Goal: Task Accomplishment & Management: Use online tool/utility

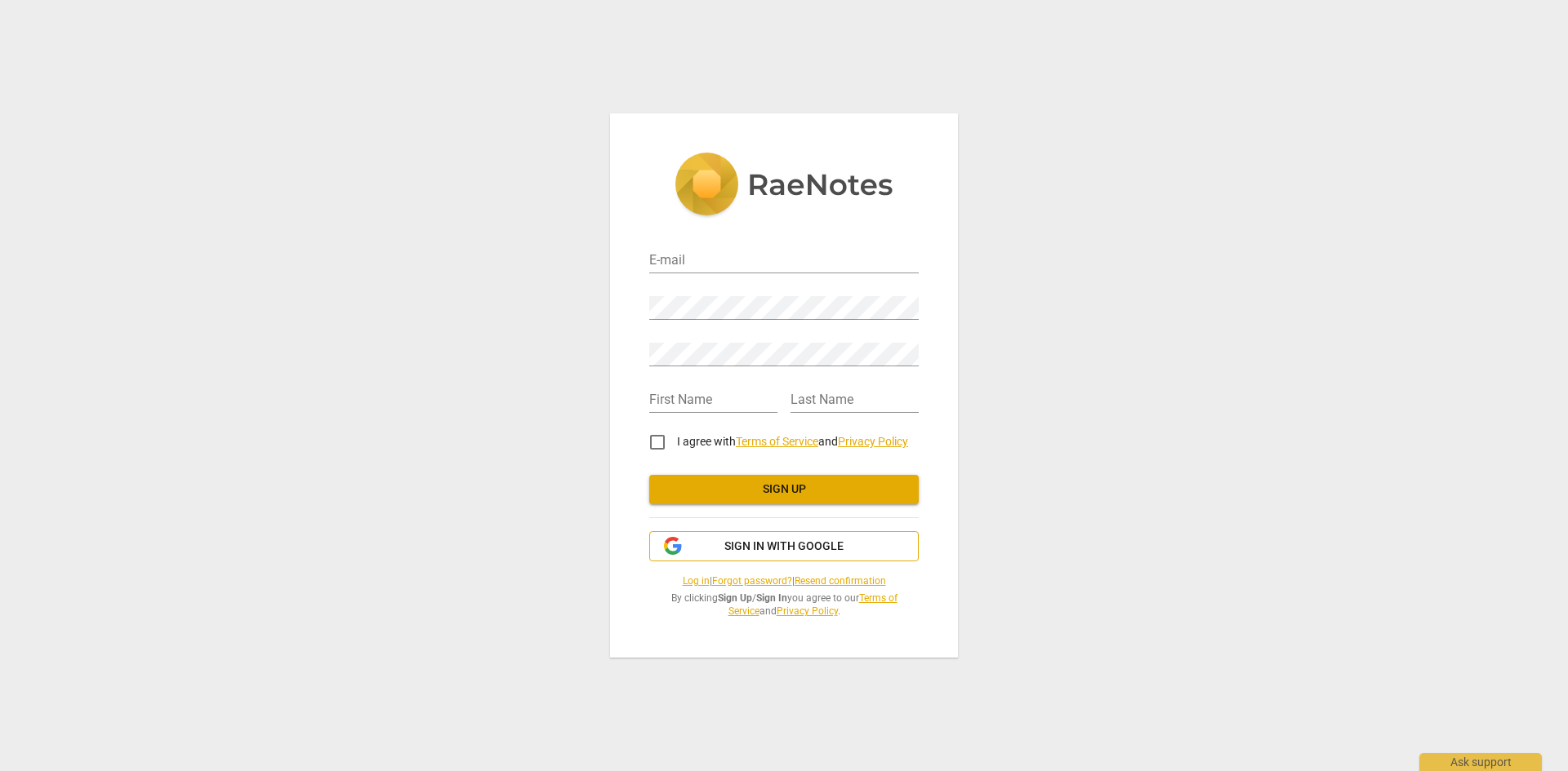
click at [802, 541] on span "Sign in with Google" at bounding box center [784, 547] width 119 height 17
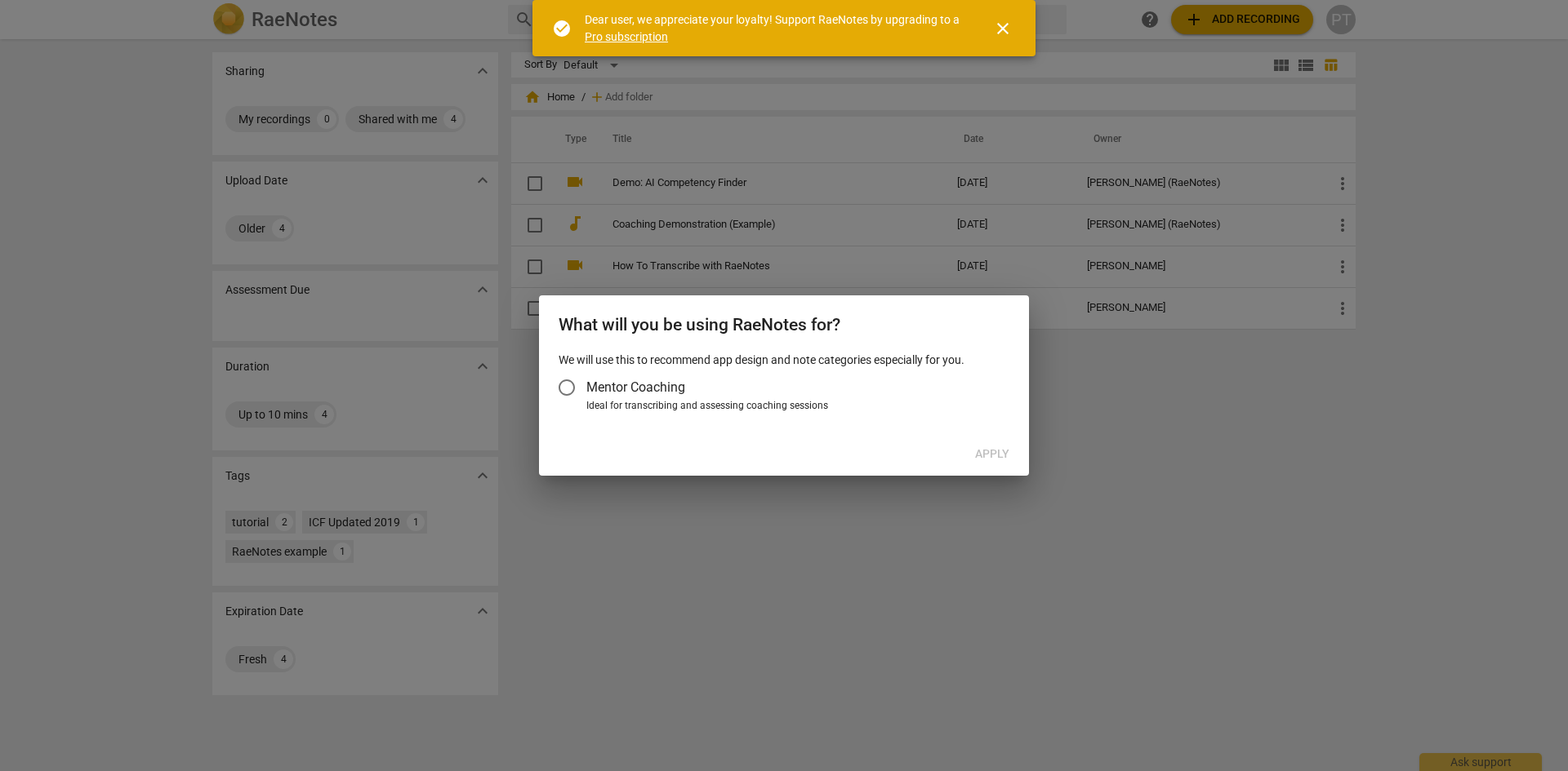
click at [994, 461] on div "Apply" at bounding box center [784, 454] width 484 height 29
click at [1003, 31] on span "close" at bounding box center [1003, 28] width 19 height 19
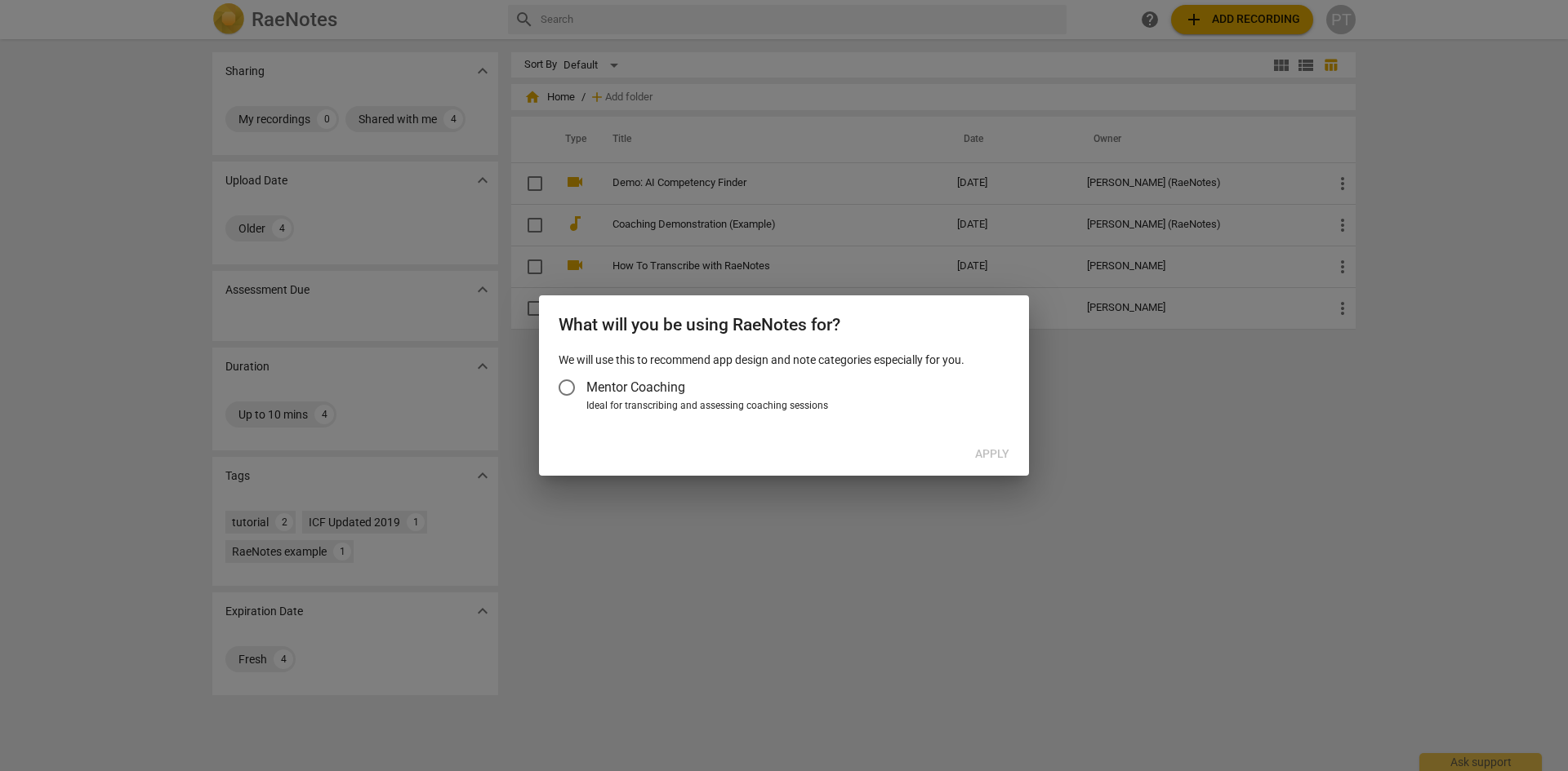
click at [942, 453] on div "Apply" at bounding box center [784, 454] width 484 height 29
click at [953, 637] on div at bounding box center [784, 386] width 1568 height 771
click at [575, 386] on input "Mentor Coaching" at bounding box center [566, 387] width 39 height 39
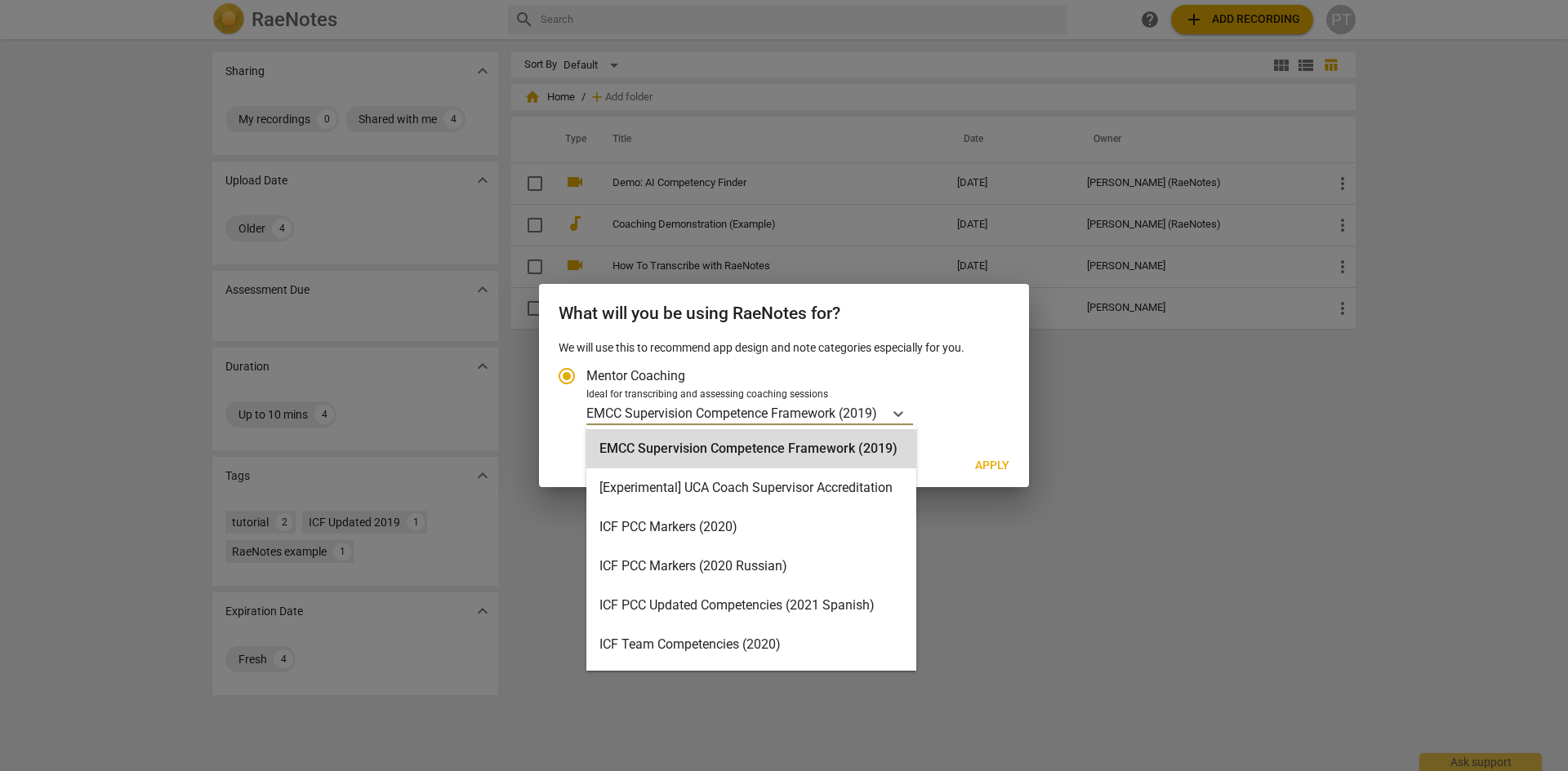
click at [731, 417] on p "EMCC Supervision Competence Framework (2019)" at bounding box center [732, 413] width 290 height 18
click at [0, 0] on input "Ideal for transcribing and assessing coaching sessions 16 results available. Us…" at bounding box center [0, 0] width 0 height 0
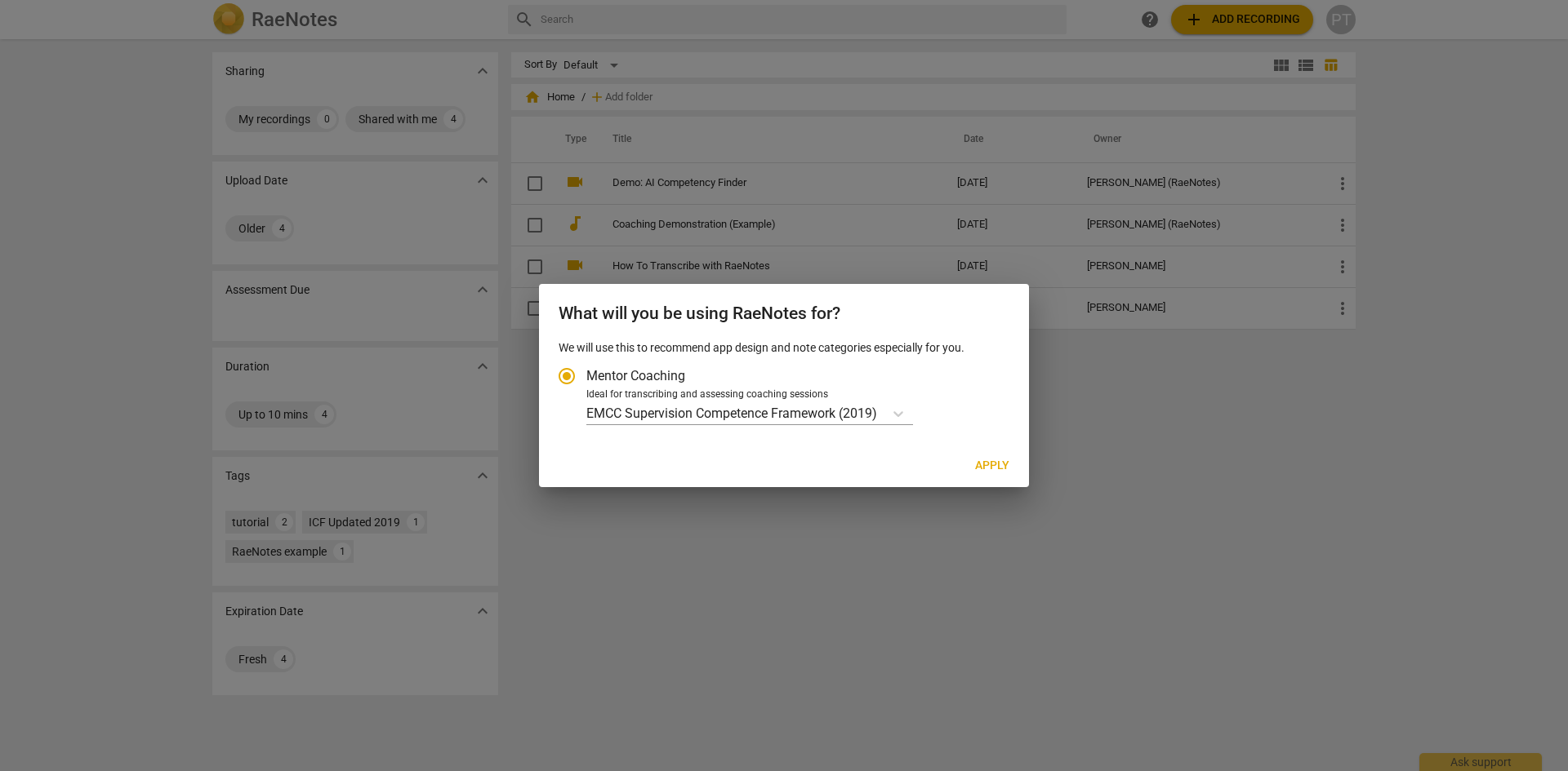
click at [955, 529] on div at bounding box center [784, 386] width 1568 height 771
click at [782, 422] on p "EMCC Supervision Competence Framework (2019)" at bounding box center [732, 413] width 290 height 18
click at [0, 0] on input "Ideal for transcribing and assessing coaching sessions EMCC Supervision Compete…" at bounding box center [0, 0] width 0 height 0
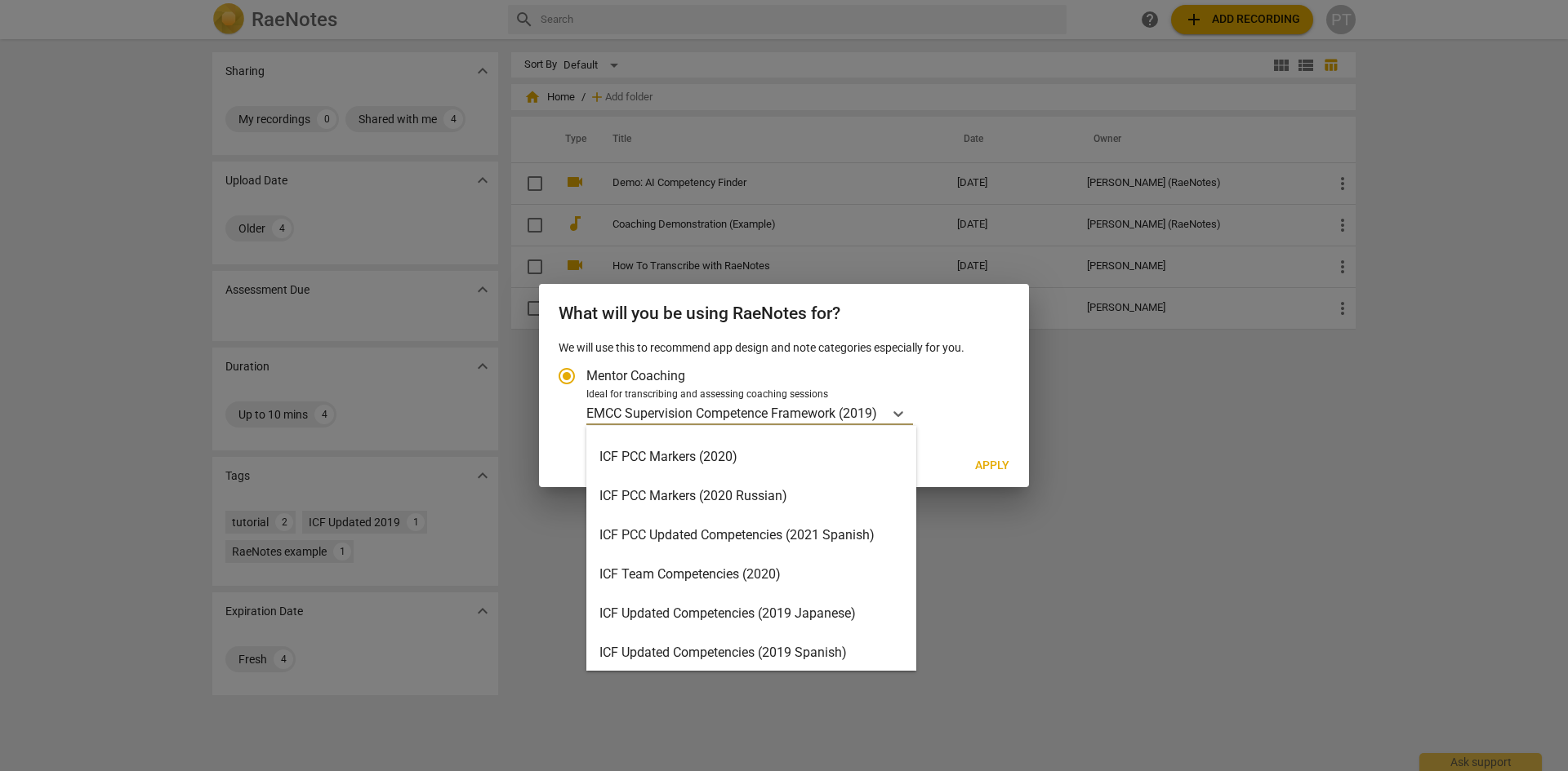
scroll to position [62, 0]
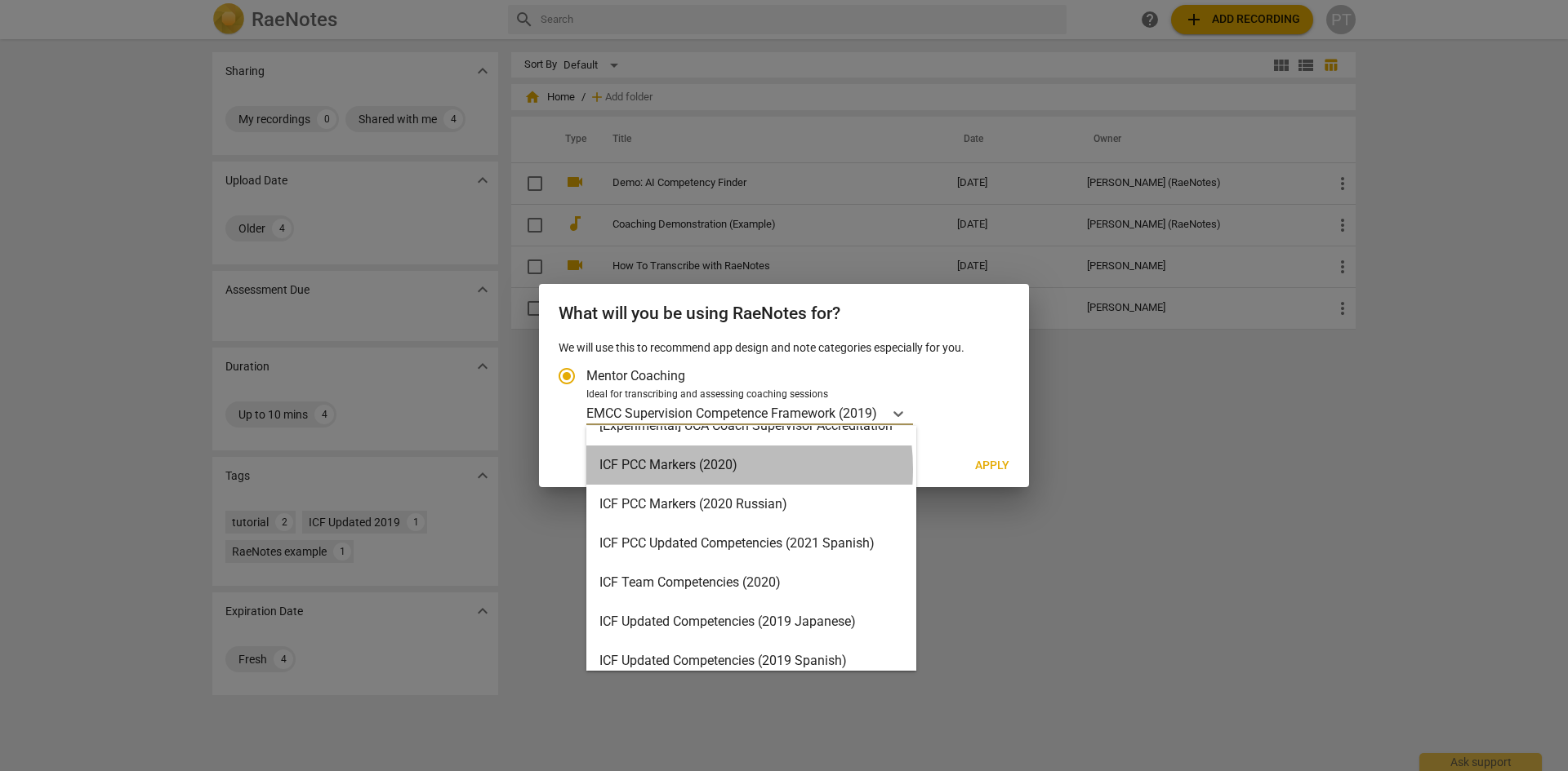
click at [699, 469] on div "ICF PCC Markers (2020)" at bounding box center [752, 465] width 330 height 39
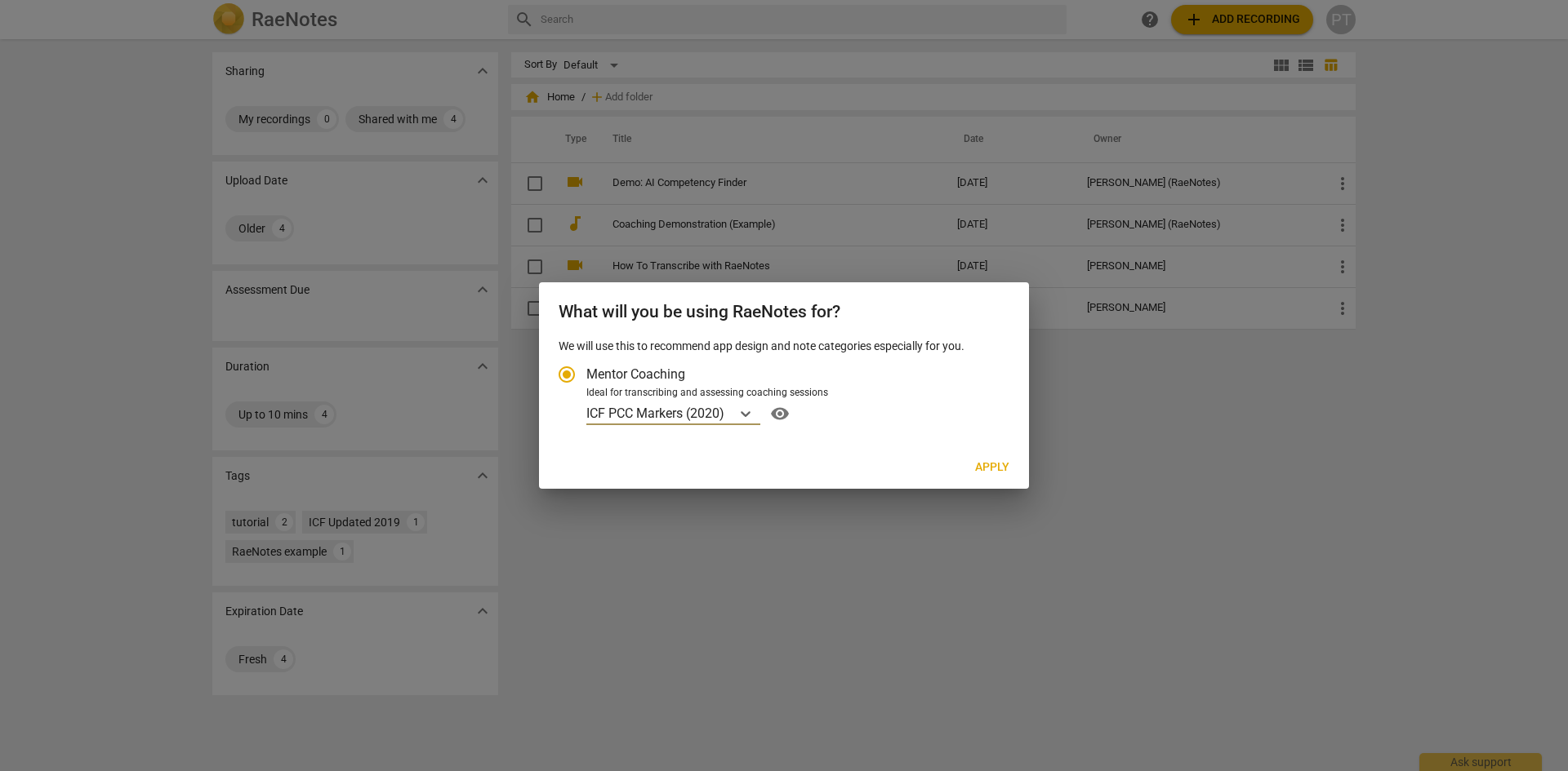
click at [997, 472] on span "Apply" at bounding box center [992, 467] width 34 height 17
radio input "false"
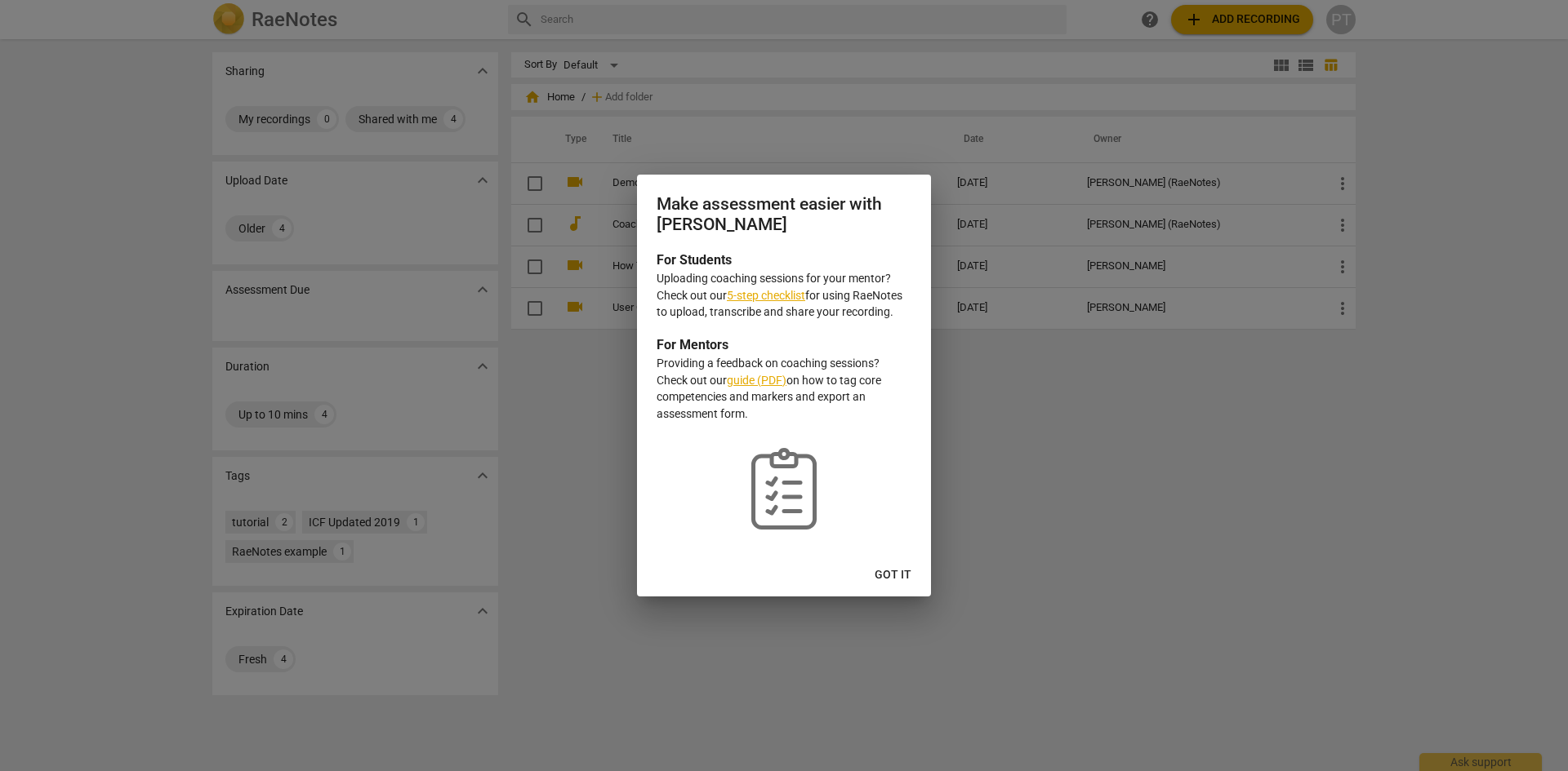
click at [903, 574] on span "Got it" at bounding box center [893, 575] width 37 height 17
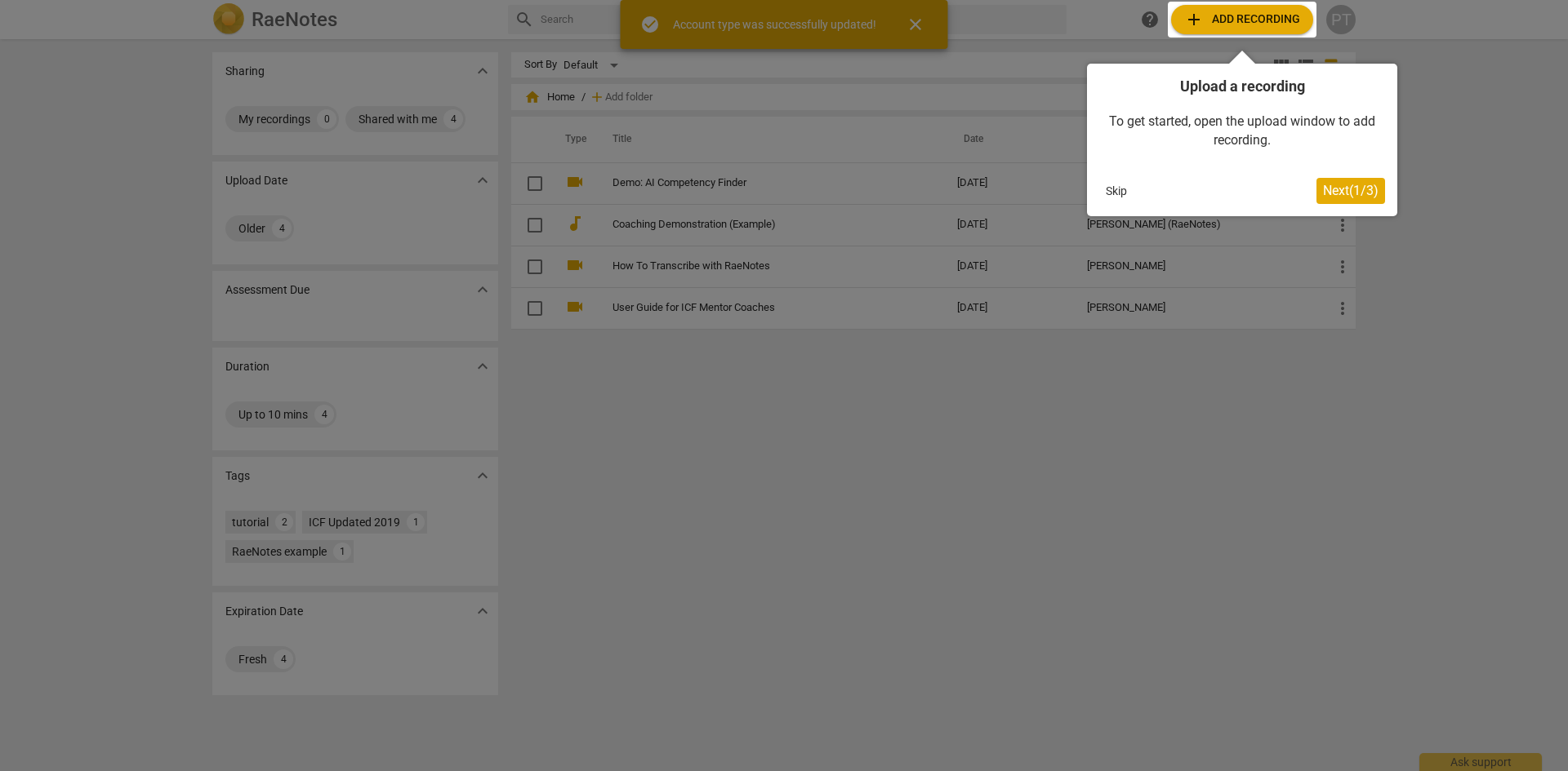
click at [1351, 189] on span "Next ( 1 / 3 )" at bounding box center [1350, 190] width 55 height 16
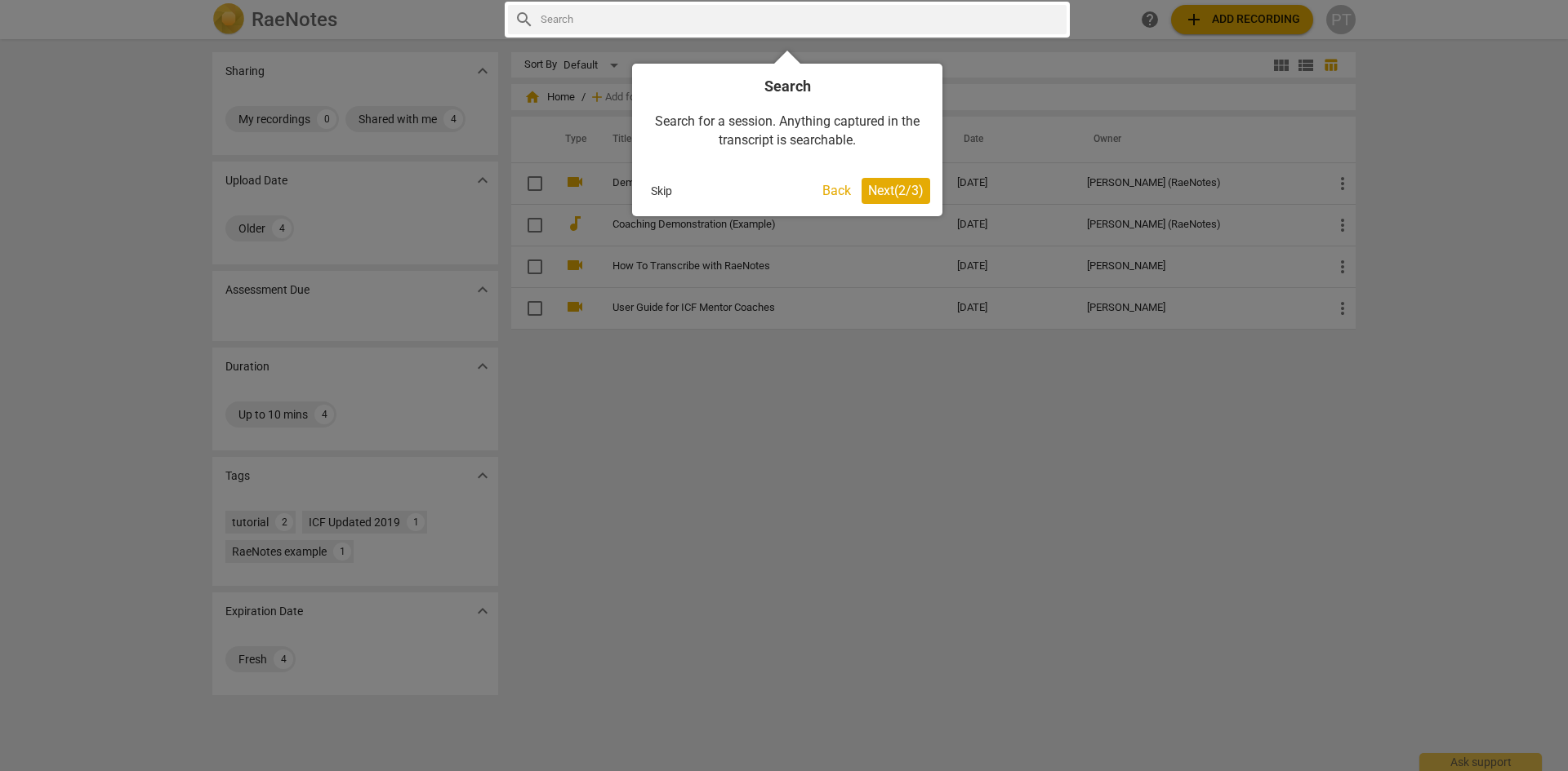
click at [885, 184] on span "Next ( 2 / 3 )" at bounding box center [896, 190] width 55 height 16
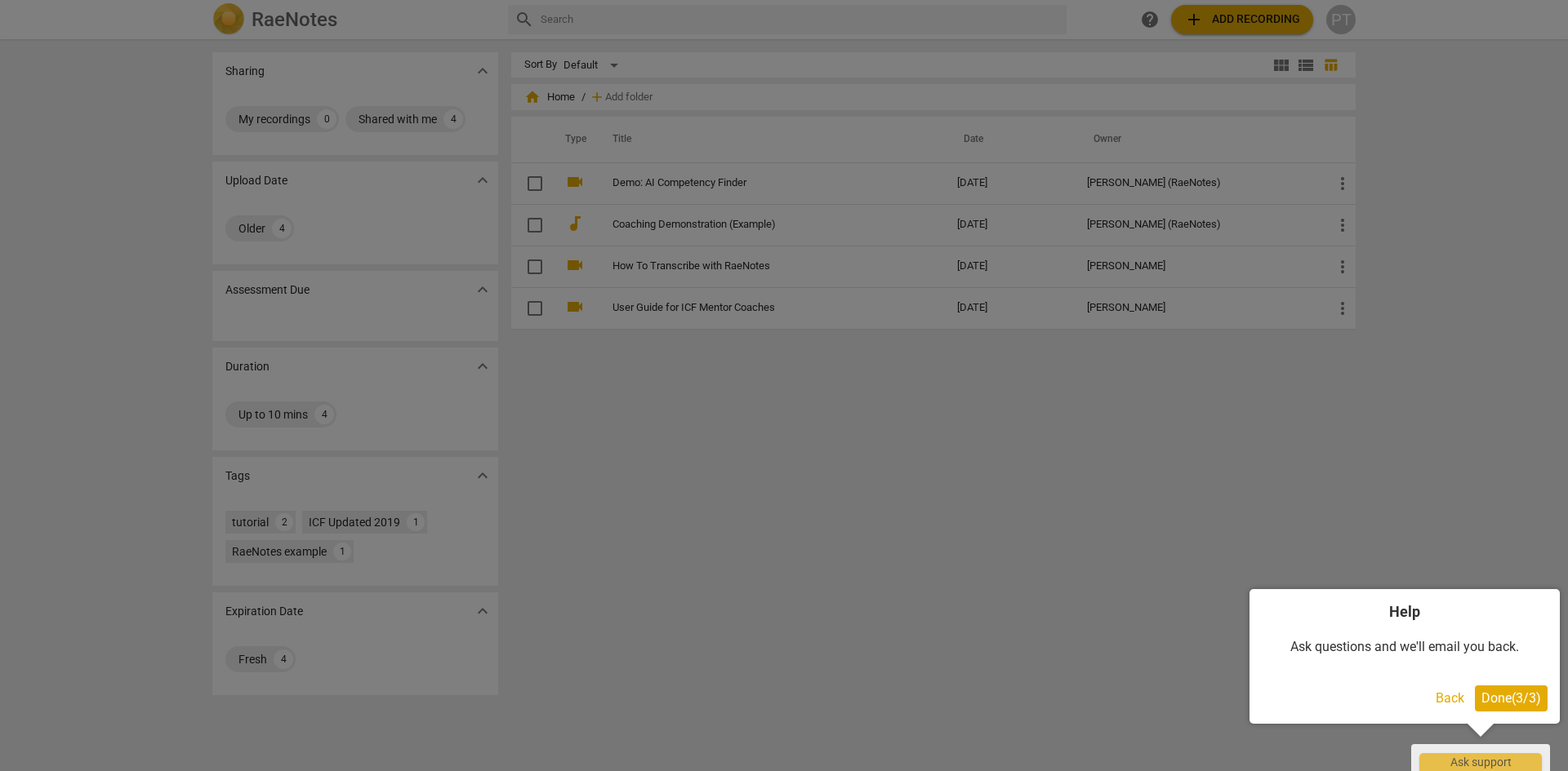
click at [1506, 696] on span "Done ( 3 / 3 )" at bounding box center [1511, 698] width 59 height 16
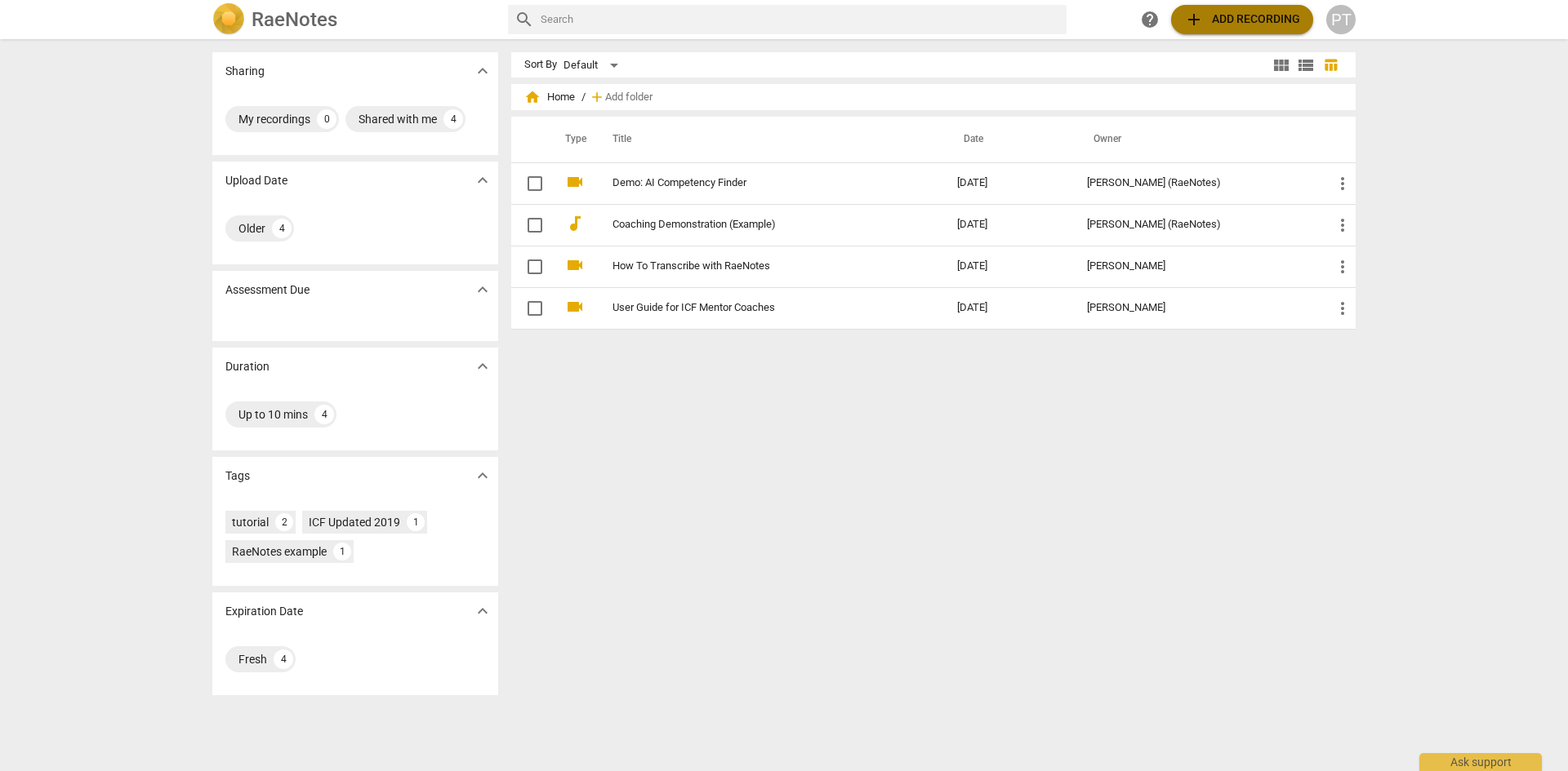
click at [1247, 17] on span "add Add recording" at bounding box center [1242, 19] width 116 height 19
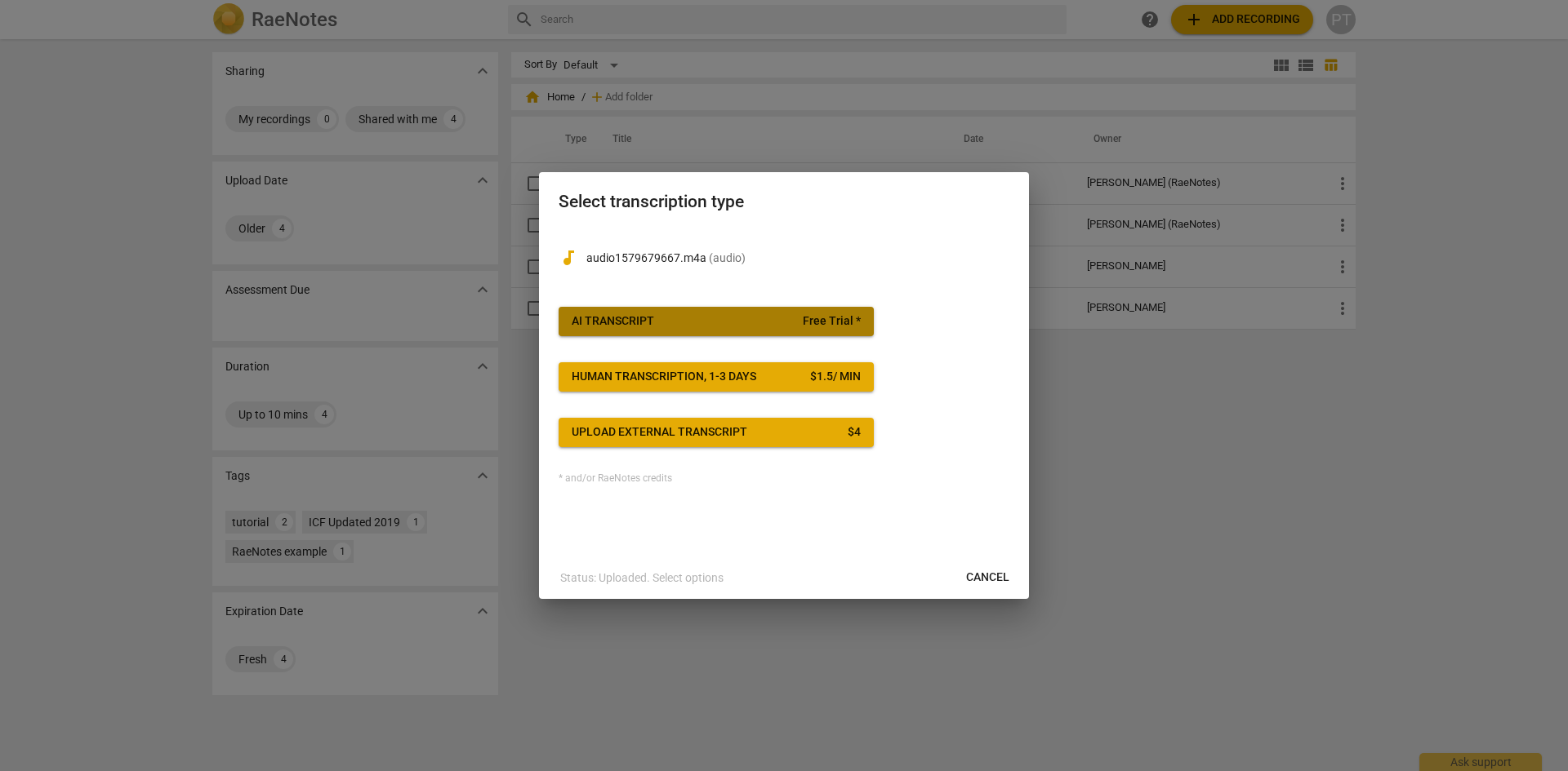
click at [738, 318] on span "AI Transcript Free Trial *" at bounding box center [716, 321] width 290 height 17
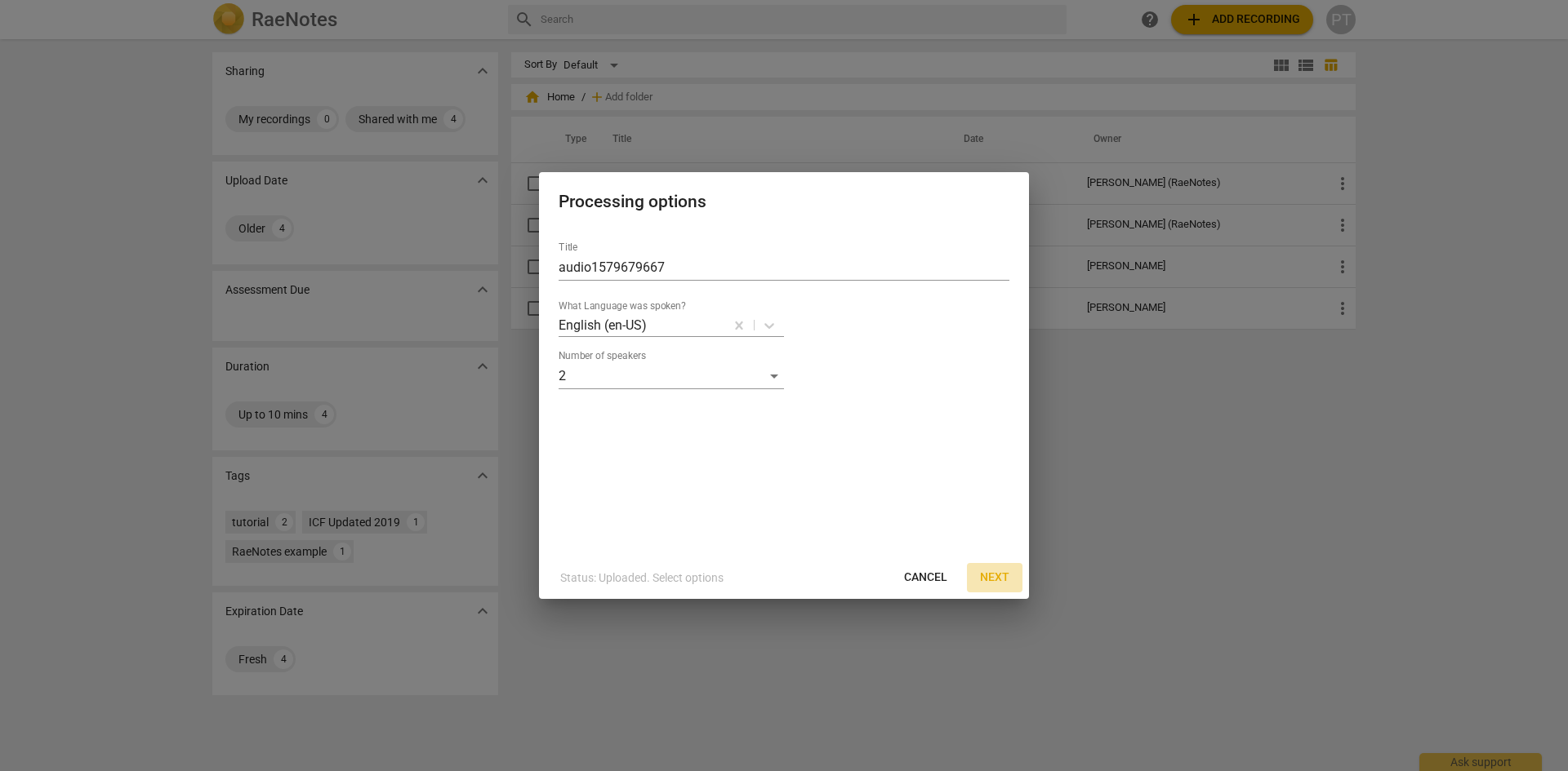
click at [996, 578] on span "Next" at bounding box center [995, 578] width 29 height 17
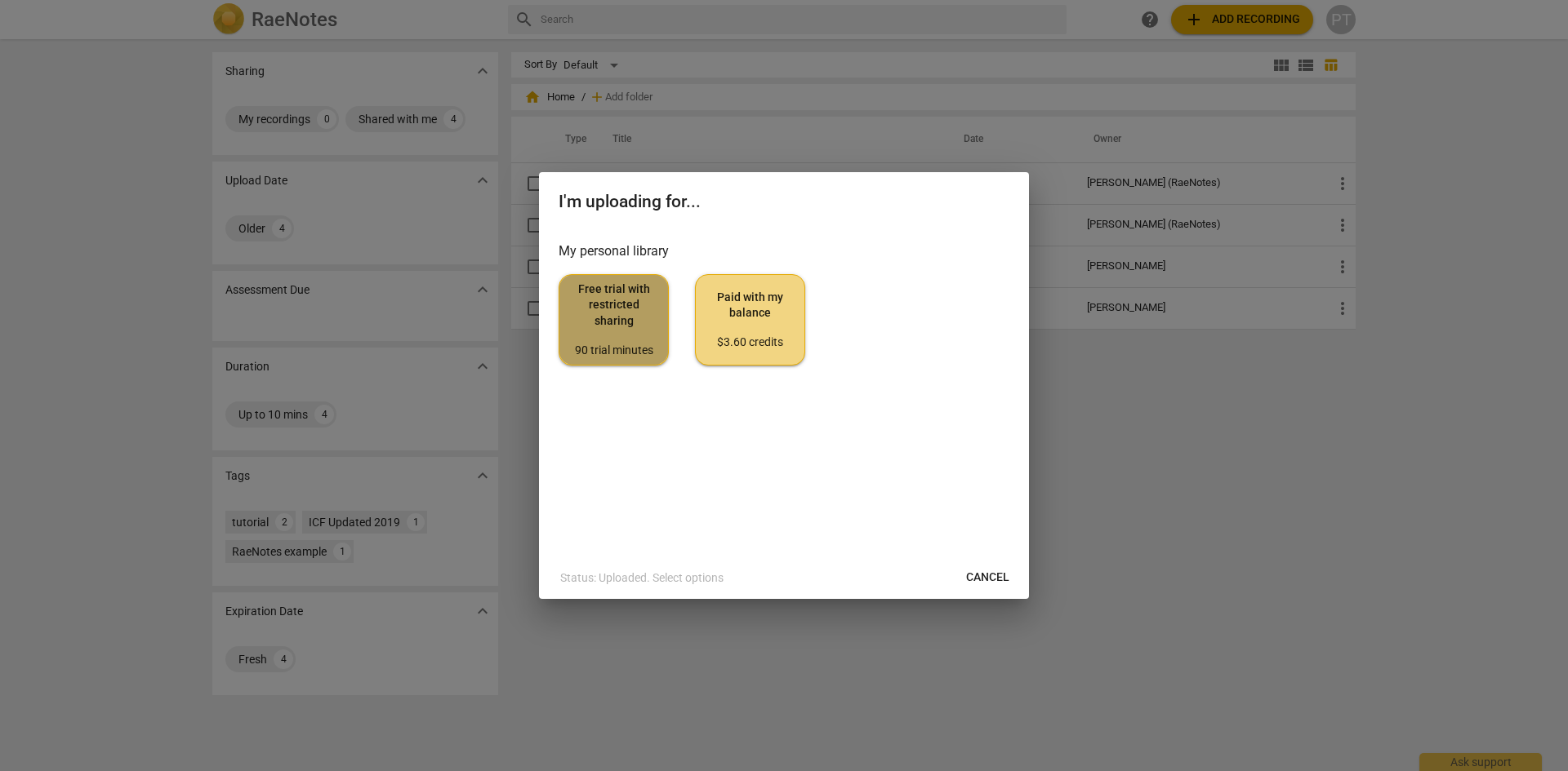
click at [631, 343] on div "90 trial minutes" at bounding box center [613, 351] width 83 height 17
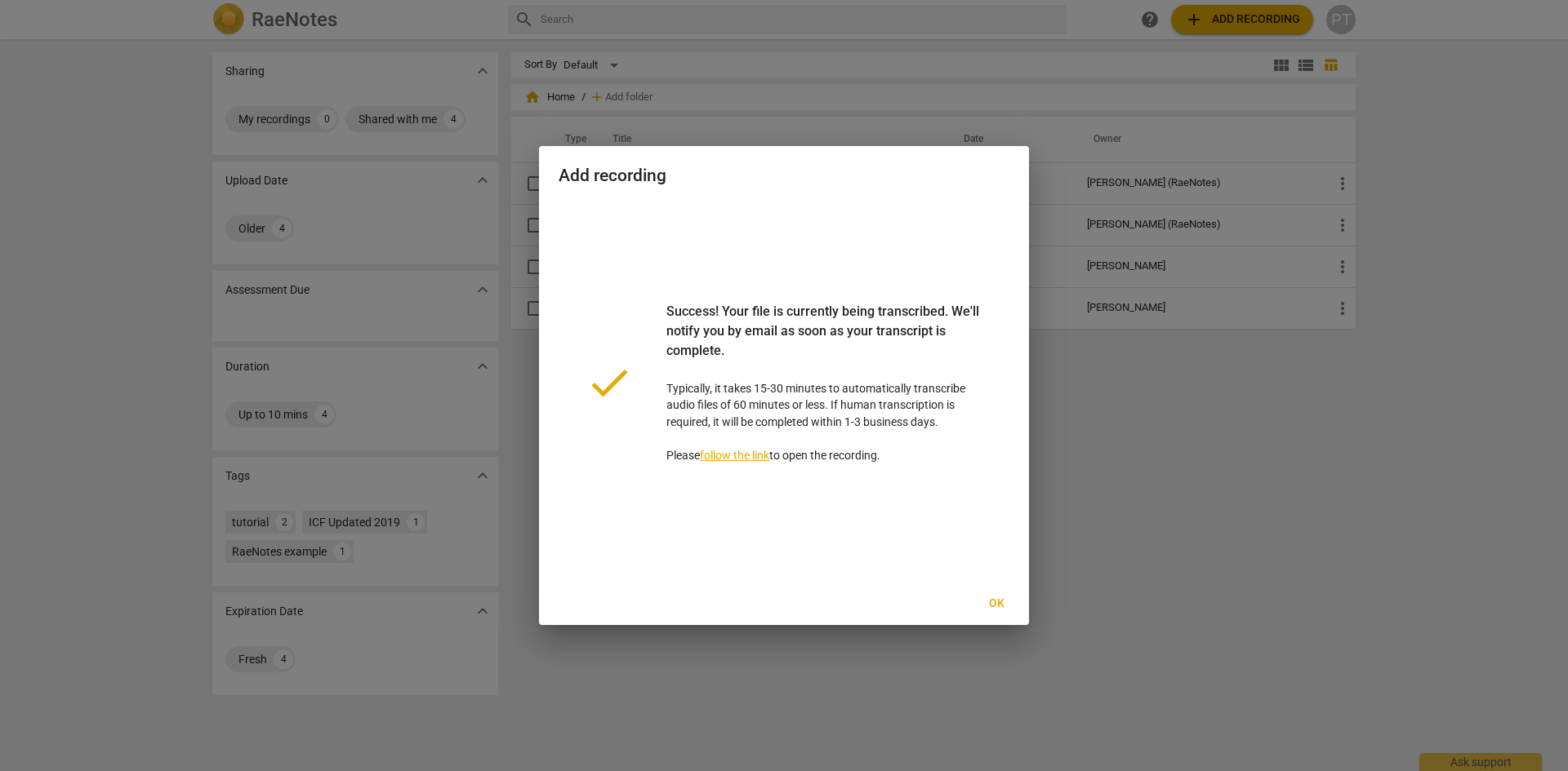
click at [1003, 602] on span "Ok" at bounding box center [996, 604] width 26 height 17
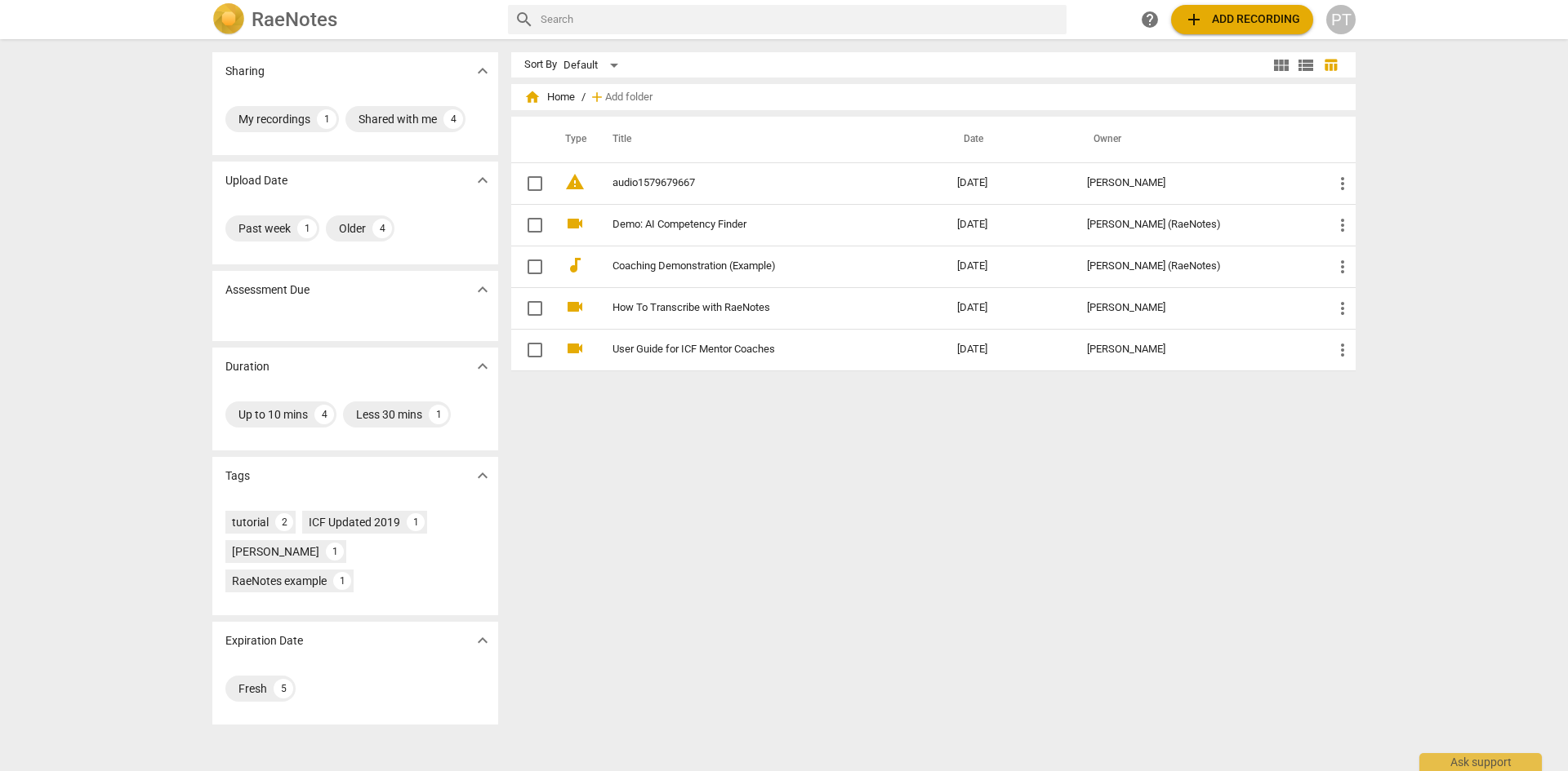
click at [266, 17] on h2 "RaeNotes" at bounding box center [294, 19] width 85 height 23
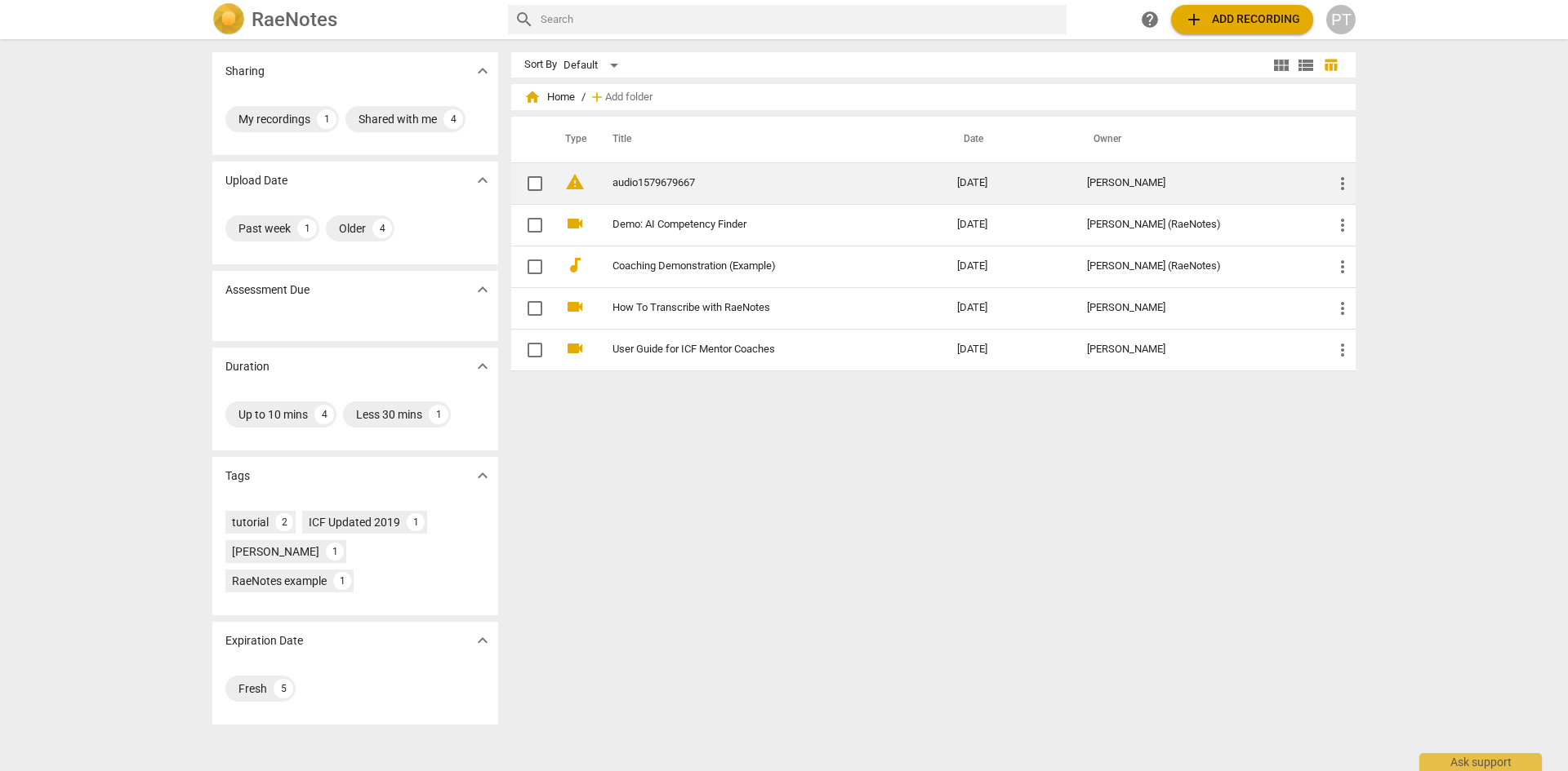
click at [625, 182] on link "audio1579679667" at bounding box center [756, 183] width 286 height 13
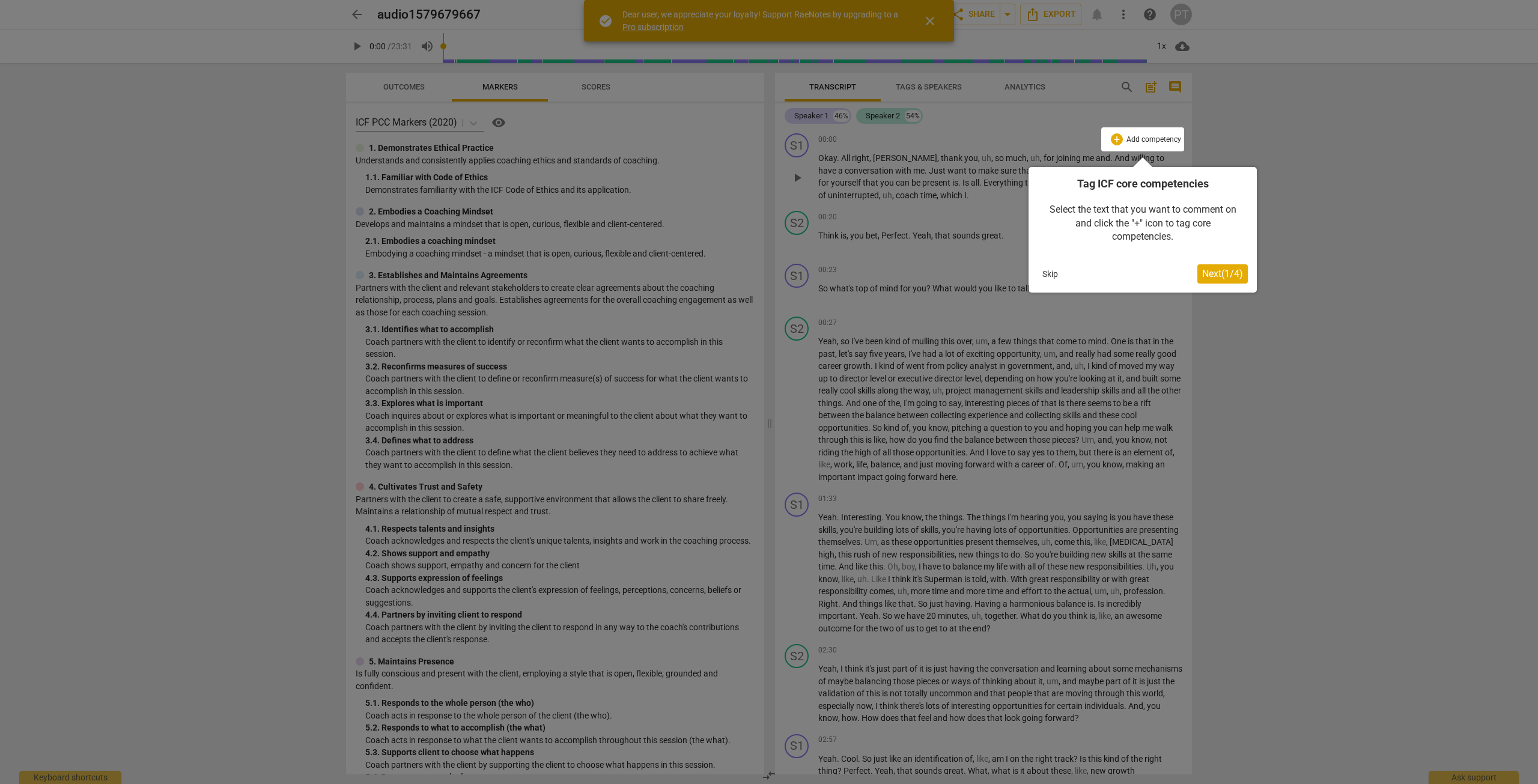
click at [1046, 272] on button "Skip" at bounding box center [1050, 274] width 25 height 18
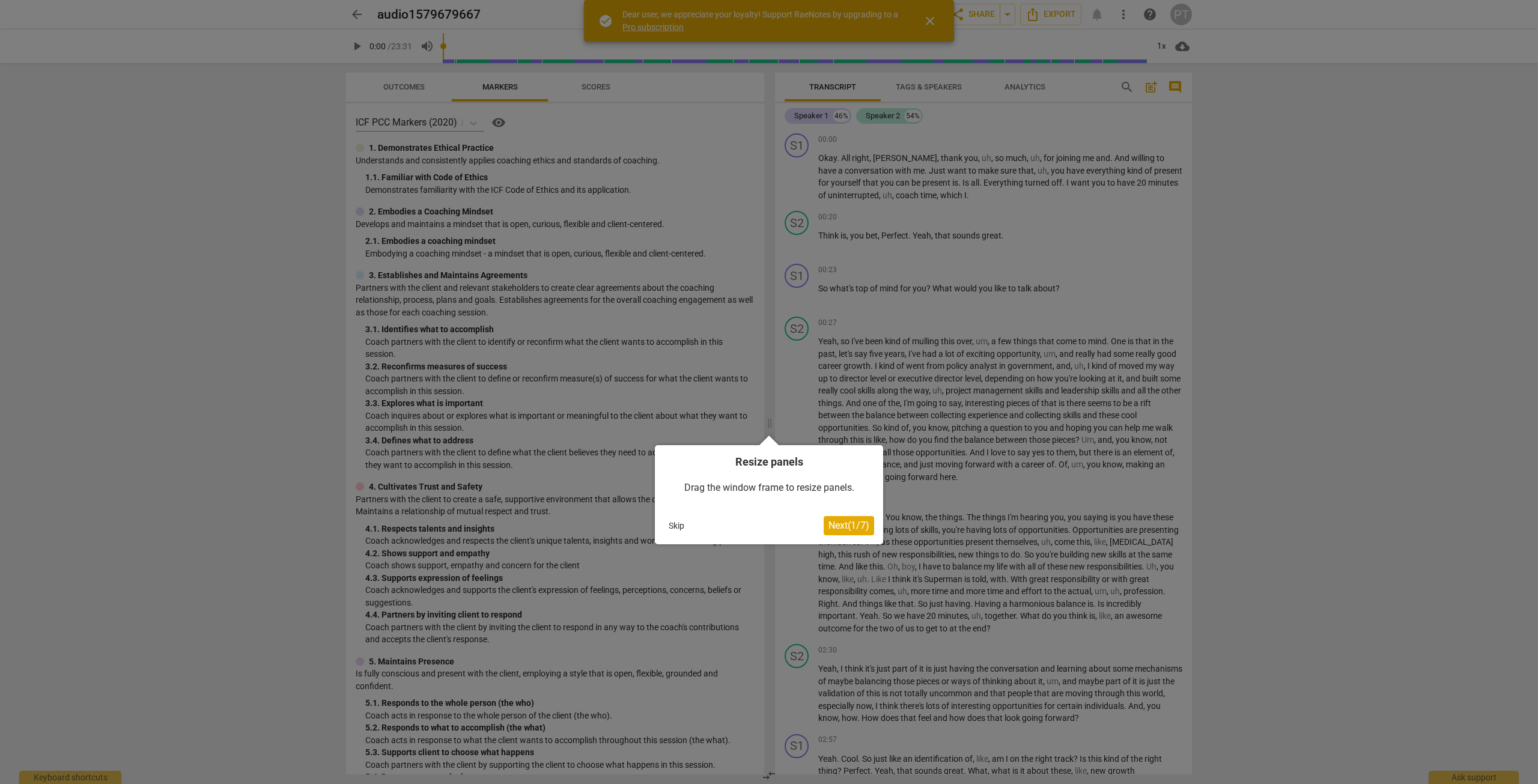
click at [671, 526] on button "Skip" at bounding box center [676, 525] width 25 height 18
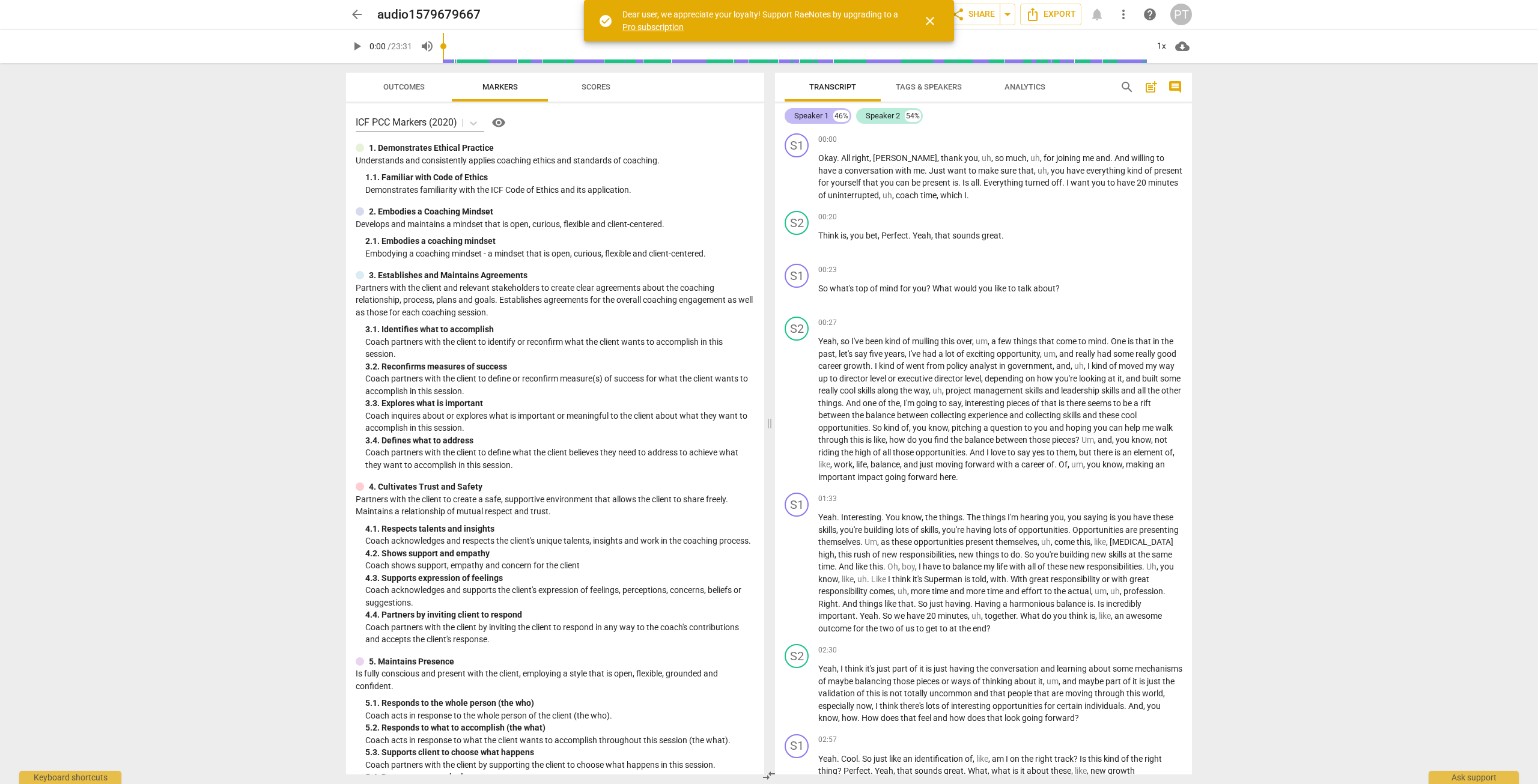
click at [811, 113] on div "Speaker 1" at bounding box center [811, 116] width 34 height 12
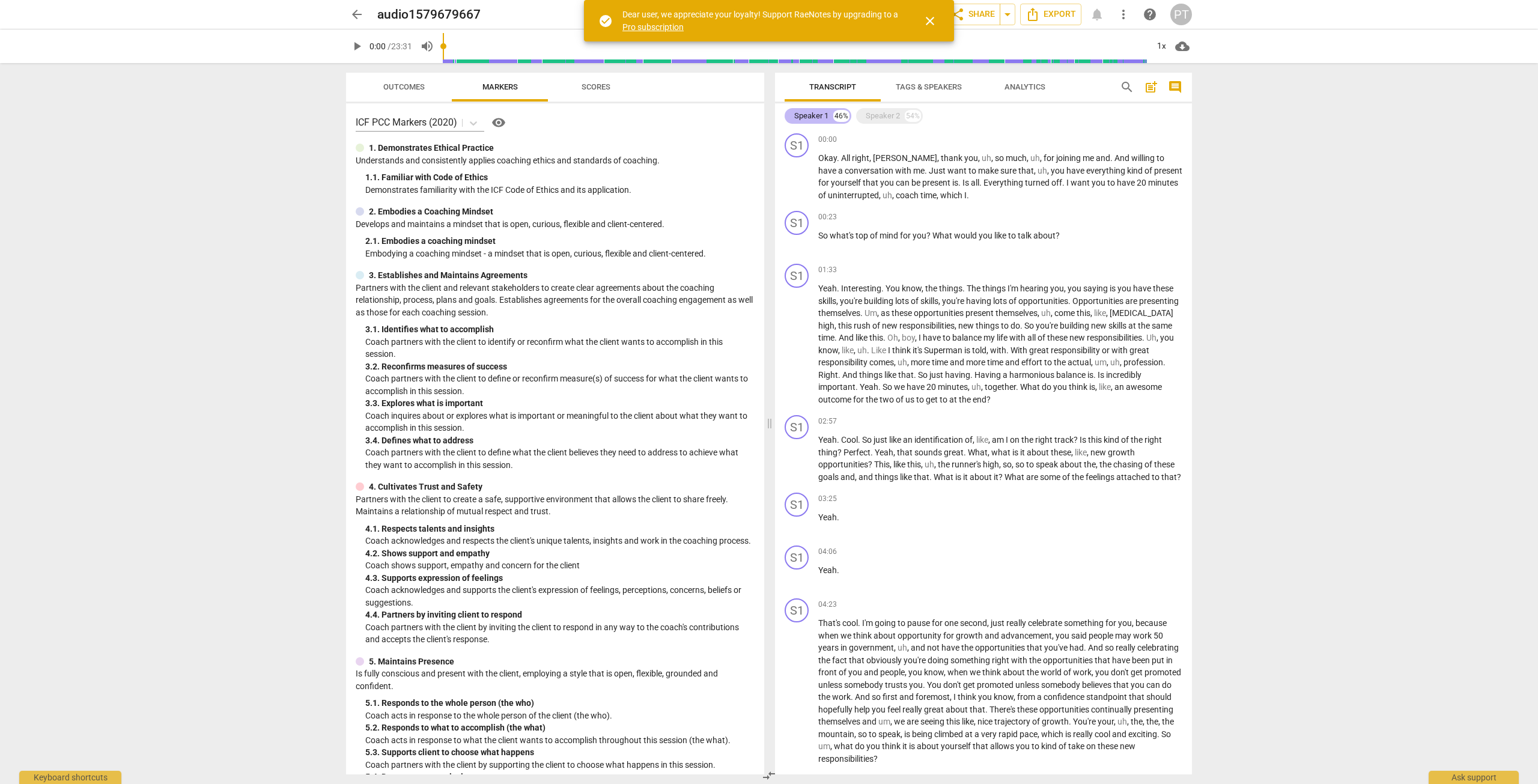
click at [811, 113] on div "Speaker 1" at bounding box center [811, 116] width 34 height 12
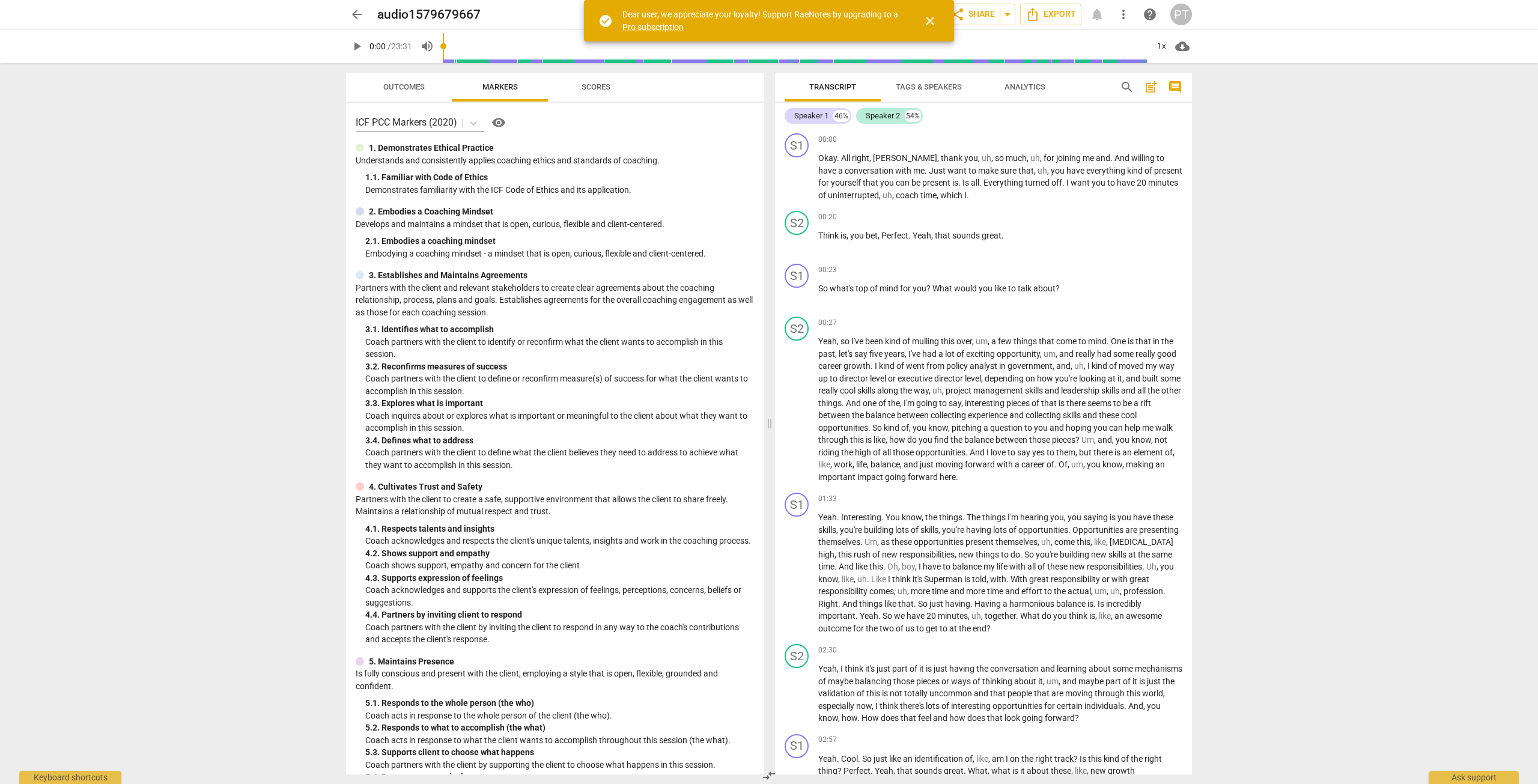
click at [945, 86] on span "Tags & Speakers" at bounding box center [928, 86] width 66 height 9
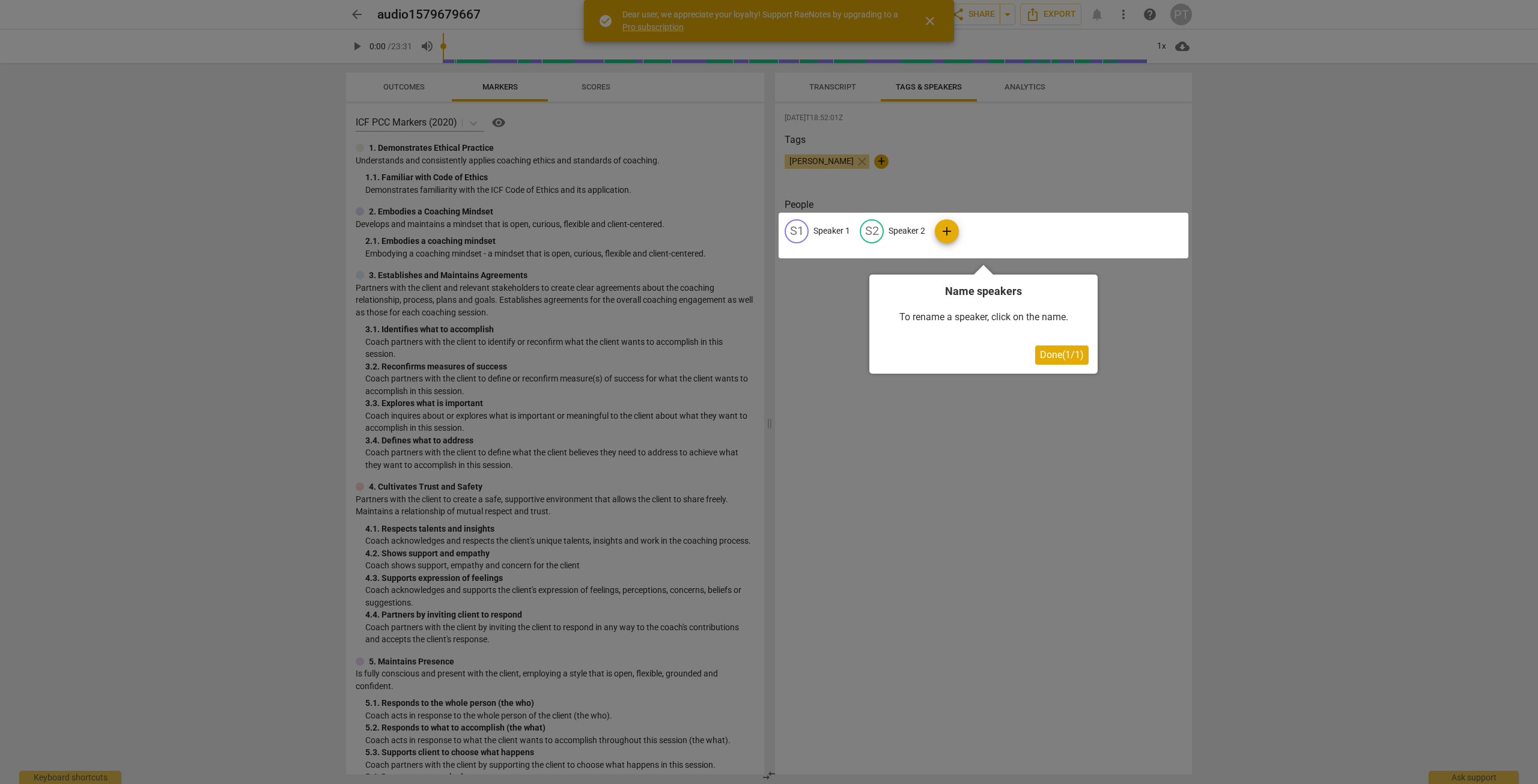
click at [949, 225] on div at bounding box center [983, 236] width 410 height 46
click at [1051, 352] on span "Done ( 1 / 1 )" at bounding box center [1061, 354] width 44 height 11
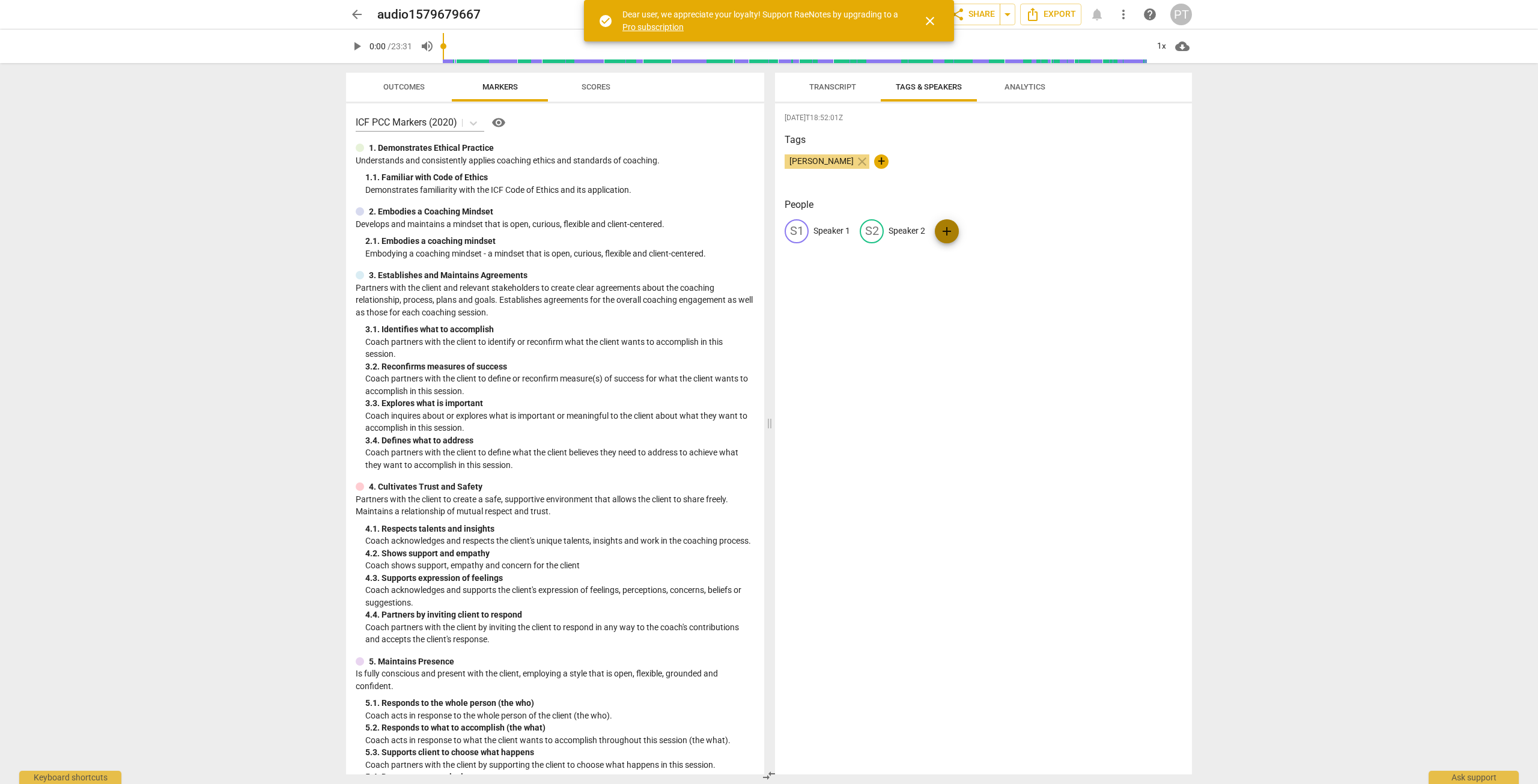
click at [951, 228] on span "add" at bounding box center [947, 232] width 14 height 14
click at [1060, 228] on span "delete" at bounding box center [1066, 231] width 13 height 13
click at [837, 84] on span "Transcript" at bounding box center [833, 86] width 47 height 9
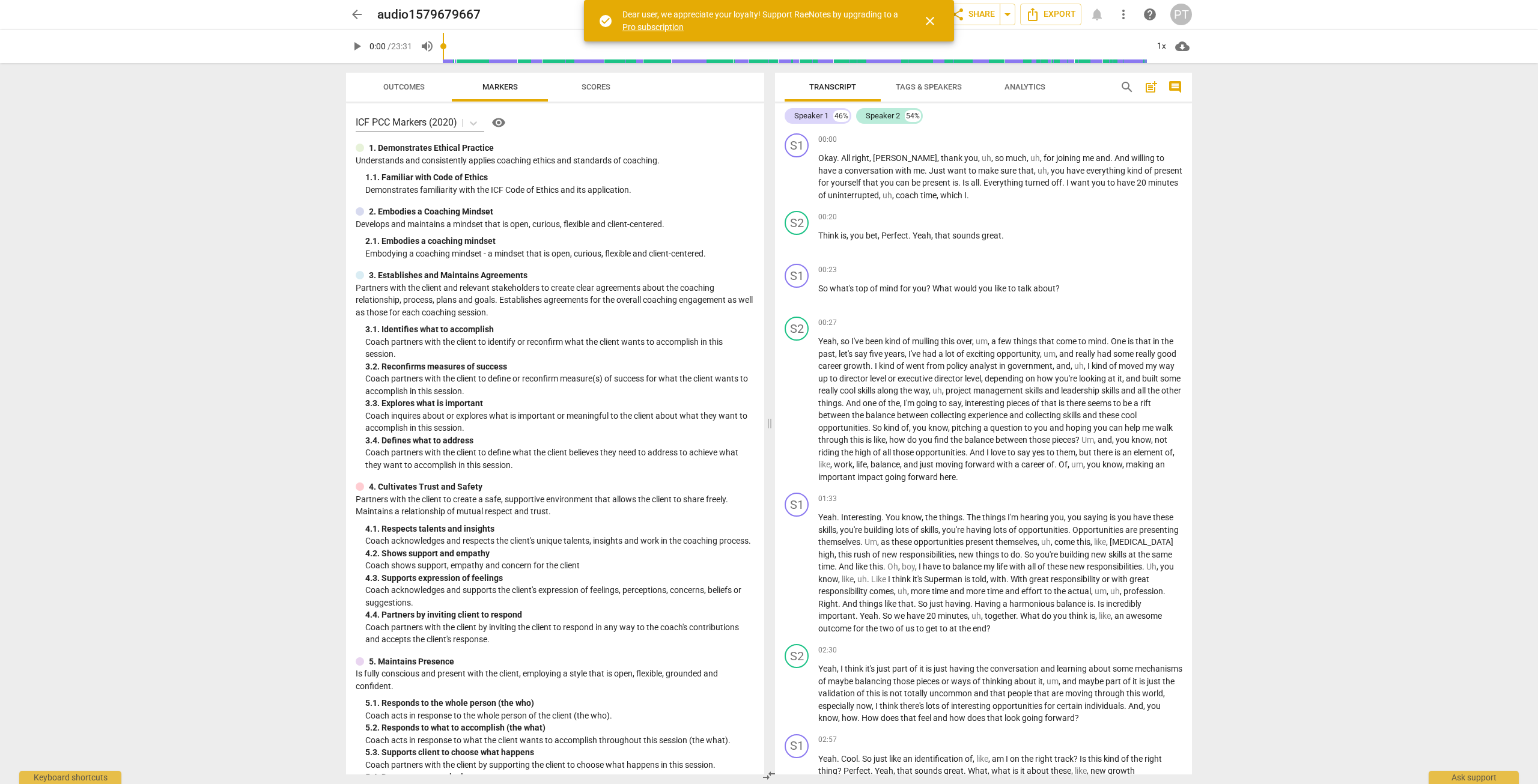
click at [919, 84] on span "Tags & Speakers" at bounding box center [928, 86] width 66 height 9
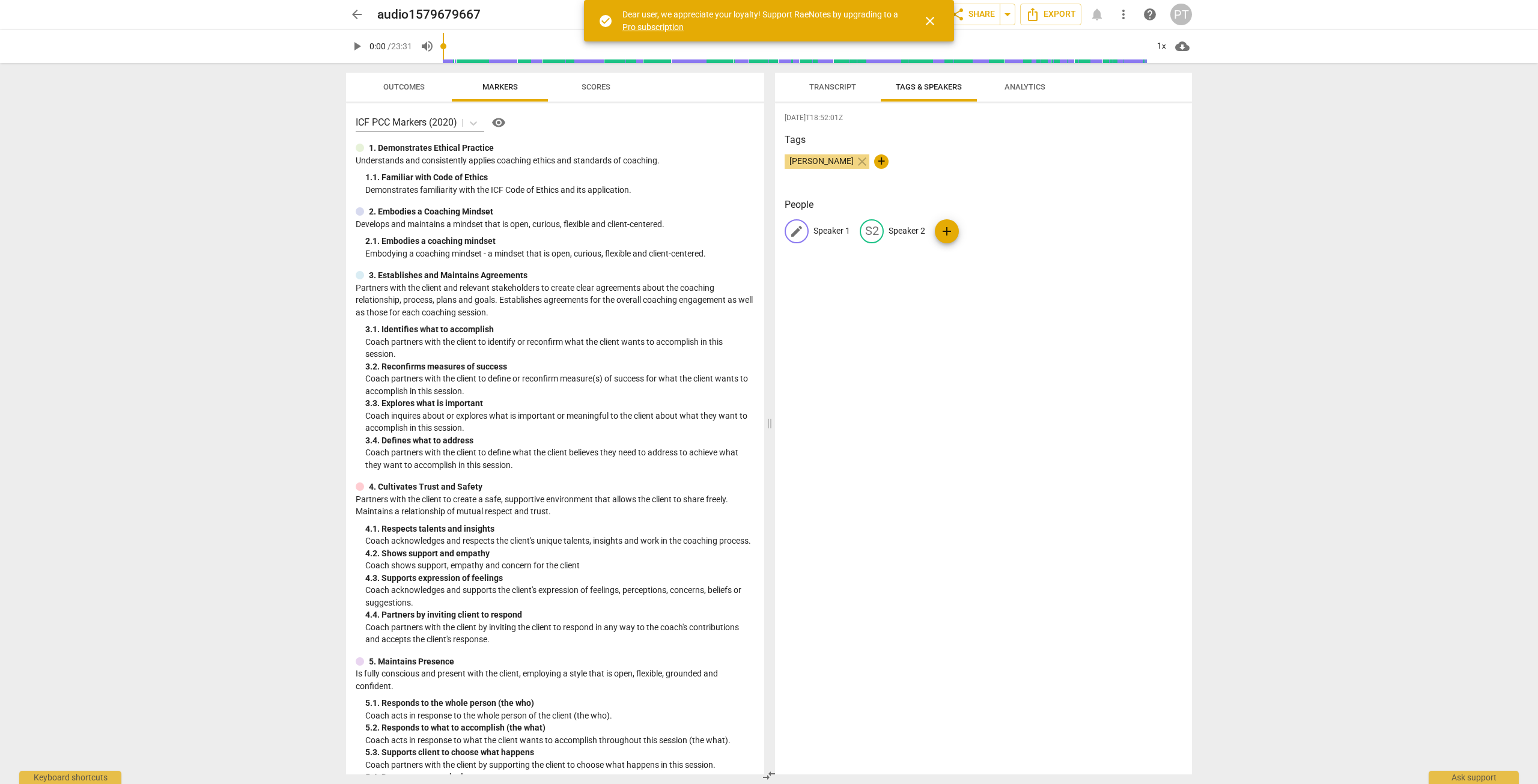
click at [794, 232] on span "edit" at bounding box center [797, 232] width 14 height 14
type input "[PERSON_NAME] (Coach)"
click at [986, 234] on p "Speaker 2" at bounding box center [985, 231] width 36 height 13
type input "[PERSON_NAME] (Coachee)"
click at [878, 282] on div "[DATE]T18:52:01Z Tags [PERSON_NAME] close + People P( [PERSON_NAME] (Coach) edi…" at bounding box center [983, 439] width 417 height 671
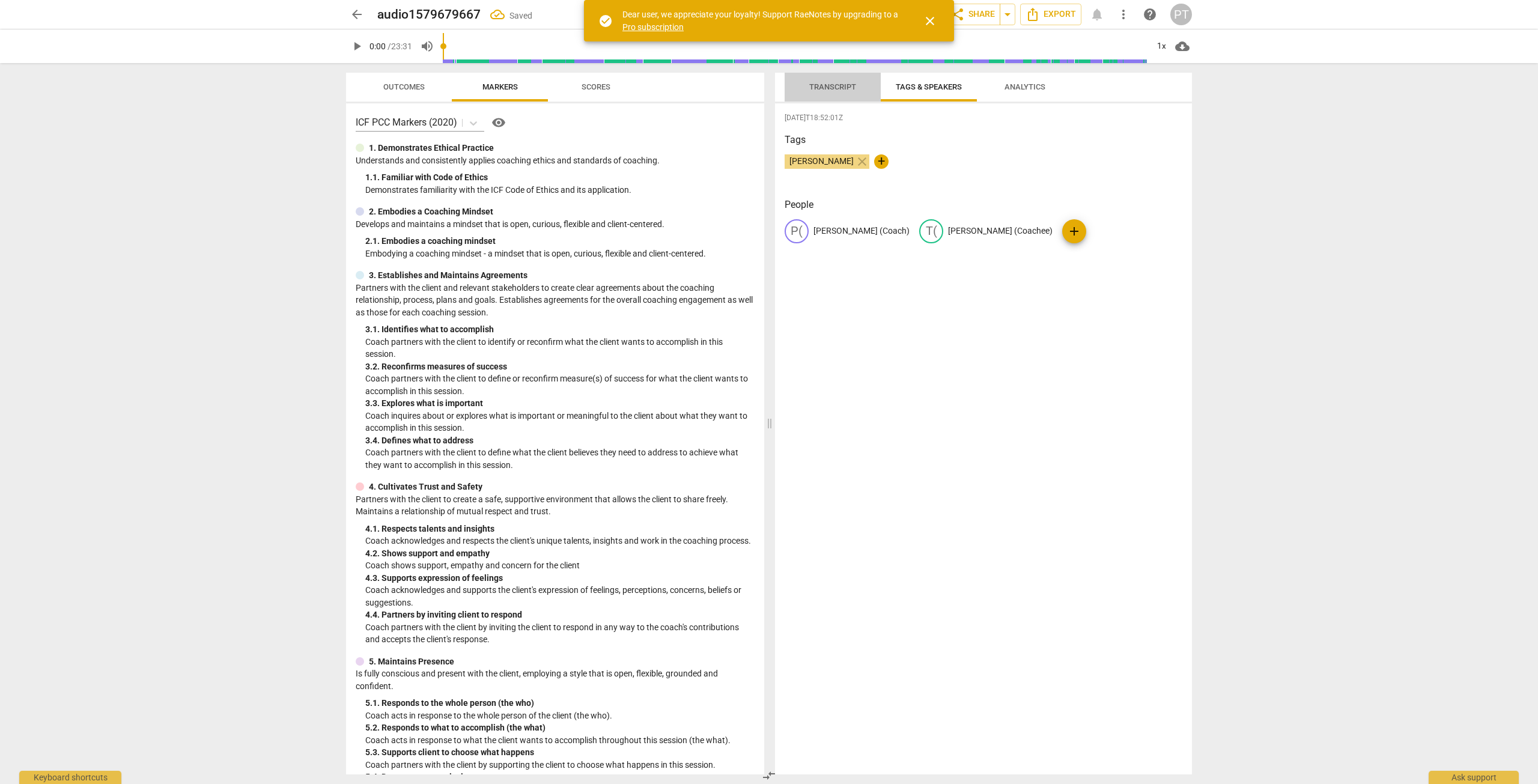
click at [823, 89] on span "Transcript" at bounding box center [833, 86] width 47 height 9
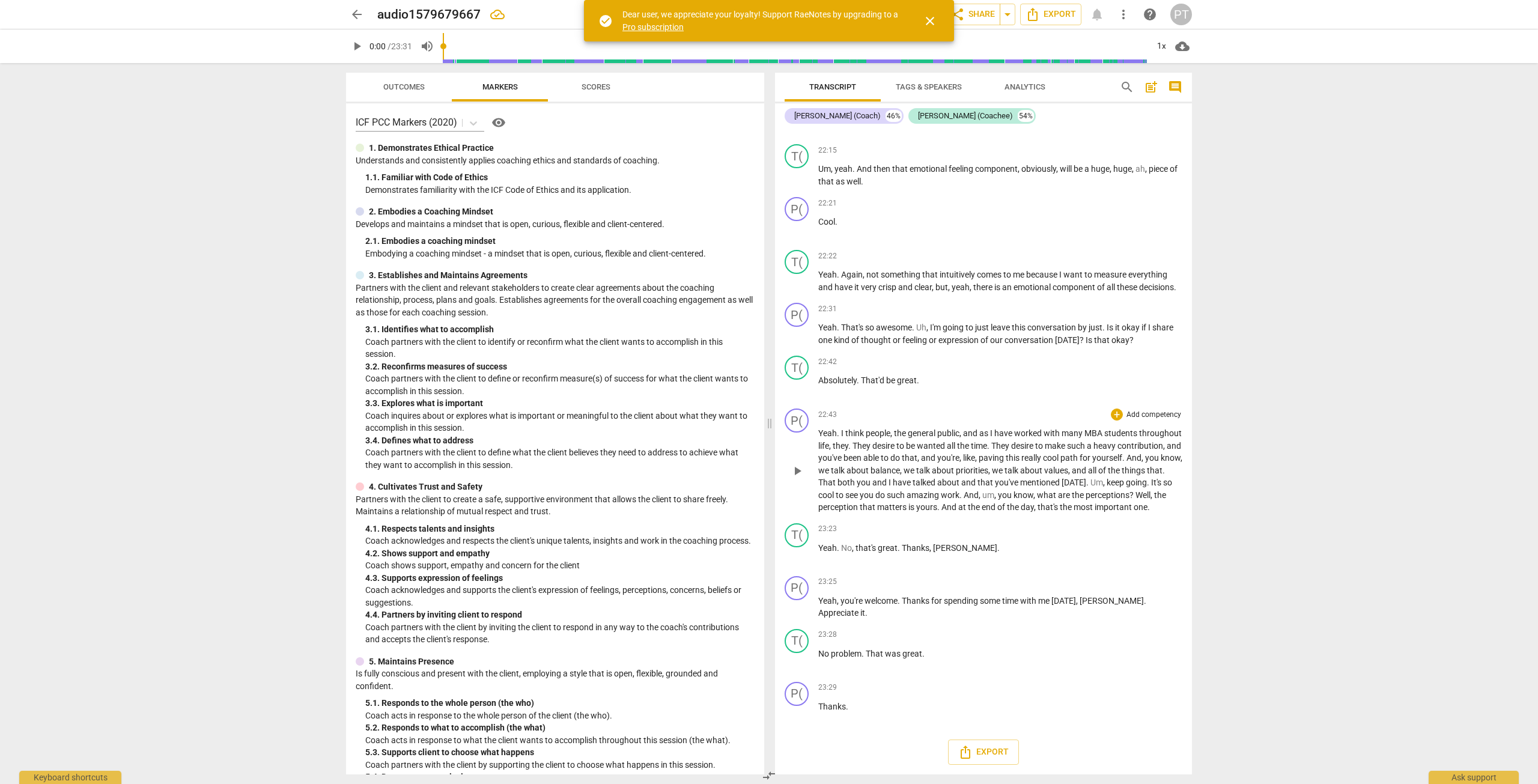
scroll to position [6560, 0]
click at [971, 754] on span "Export" at bounding box center [983, 752] width 51 height 14
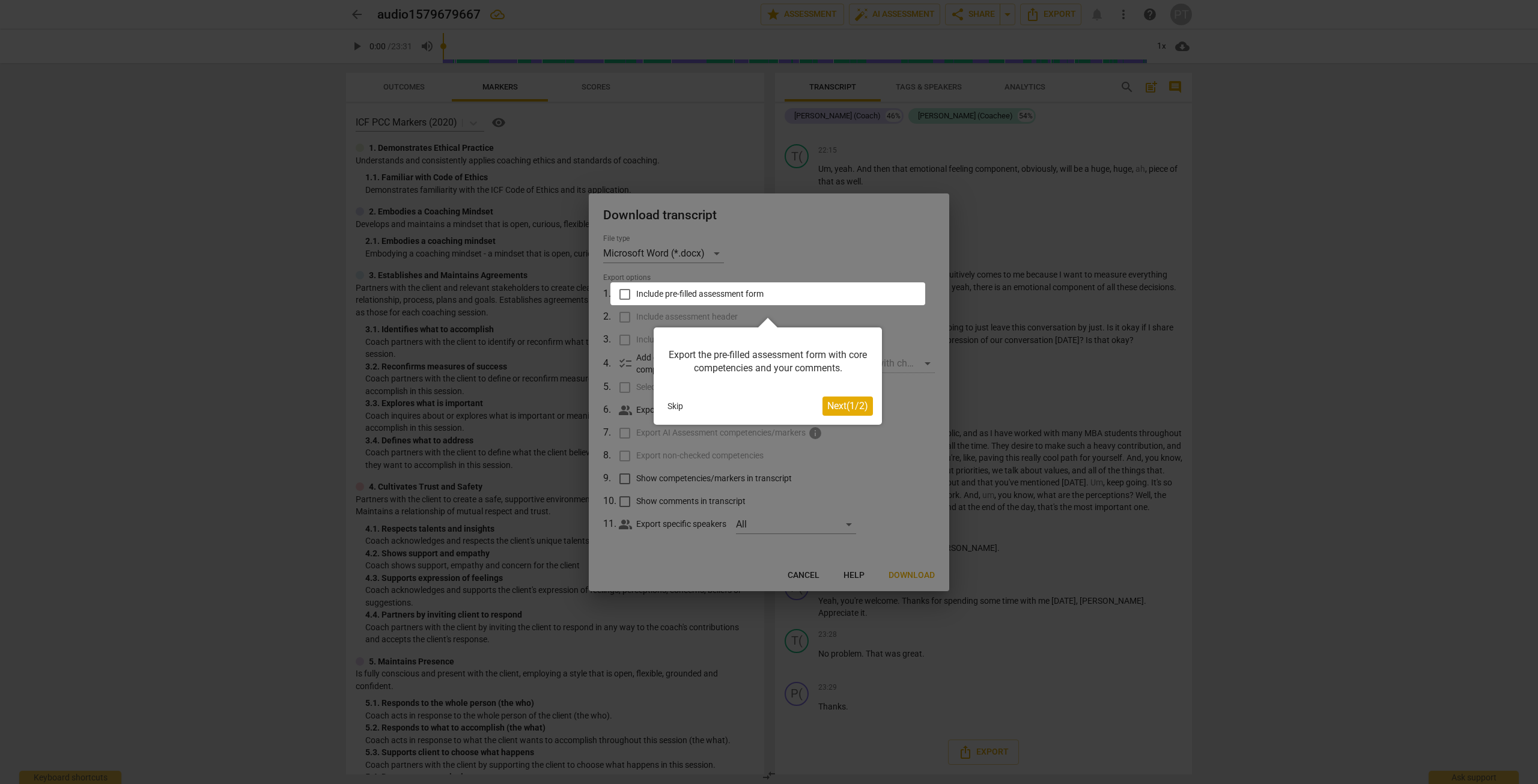
click at [669, 402] on button "Skip" at bounding box center [675, 406] width 25 height 18
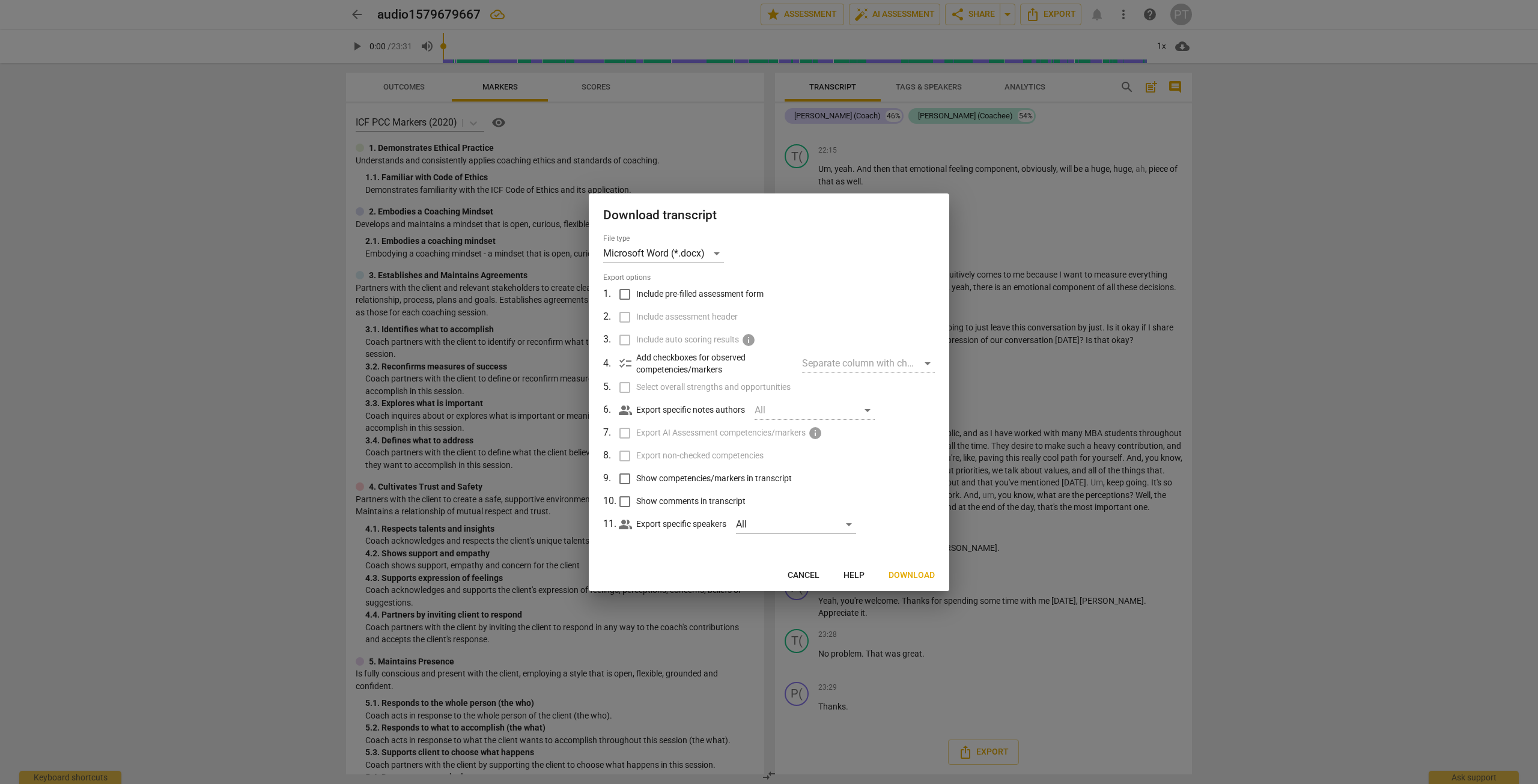
click at [921, 571] on span "Download" at bounding box center [911, 575] width 46 height 12
